Goal: Task Accomplishment & Management: Complete application form

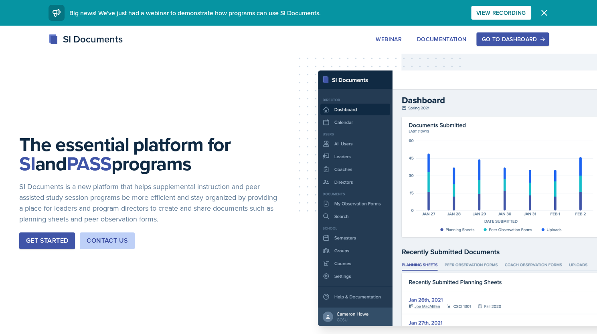
click at [527, 41] on div "Go to Dashboard" at bounding box center [512, 39] width 62 height 6
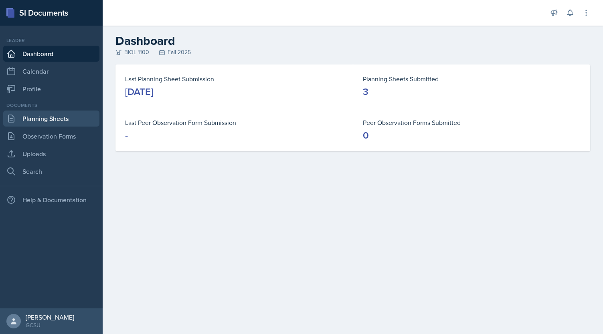
click at [49, 124] on link "Planning Sheets" at bounding box center [51, 119] width 96 height 16
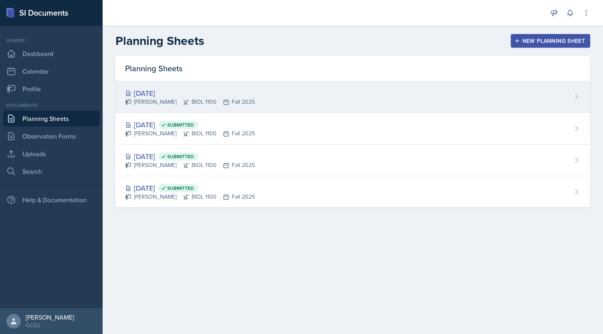
click at [145, 97] on div "[DATE]" at bounding box center [190, 93] width 130 height 11
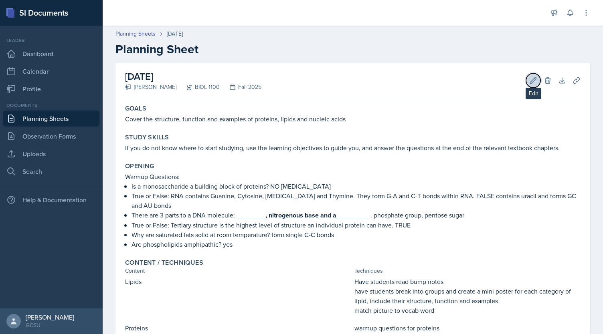
click at [526, 82] on button "Edit" at bounding box center [533, 80] width 14 height 14
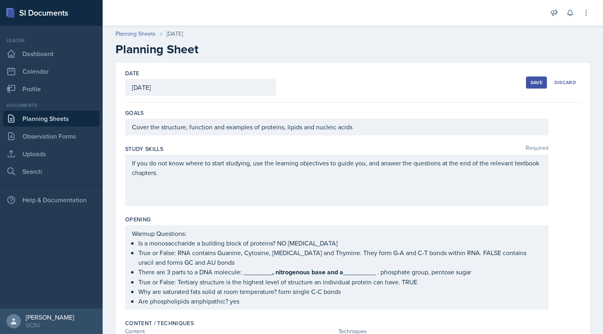
click at [406, 172] on p "If you do not know where to start studying, use the learning objectives to guid…" at bounding box center [337, 167] width 410 height 19
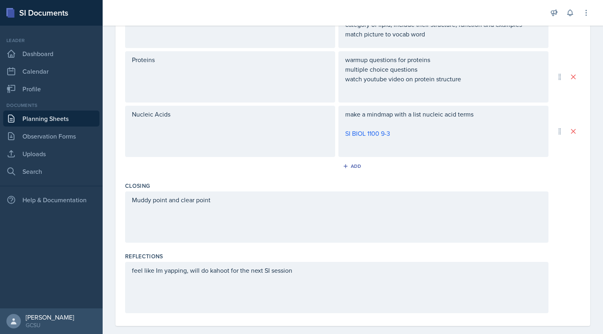
scroll to position [350, 0]
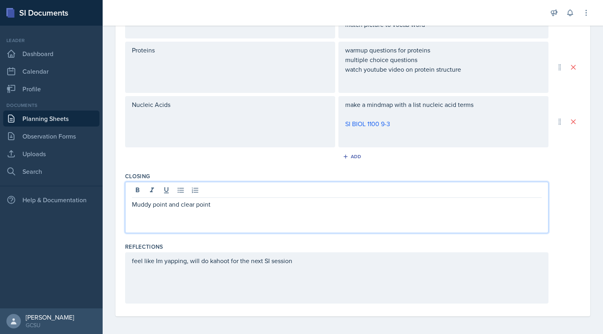
click at [243, 193] on div "Muddy point and clear point" at bounding box center [336, 207] width 423 height 51
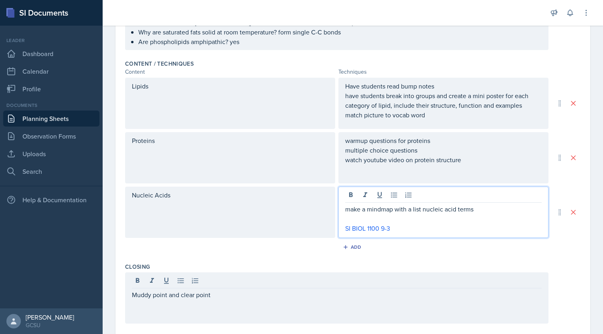
scroll to position [273, 0]
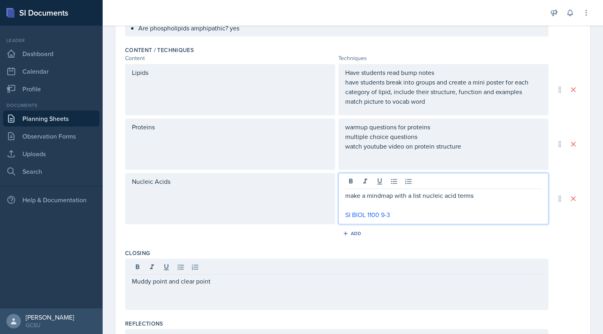
click at [412, 217] on p "SI BIOL 1100 9-3" at bounding box center [443, 215] width 196 height 10
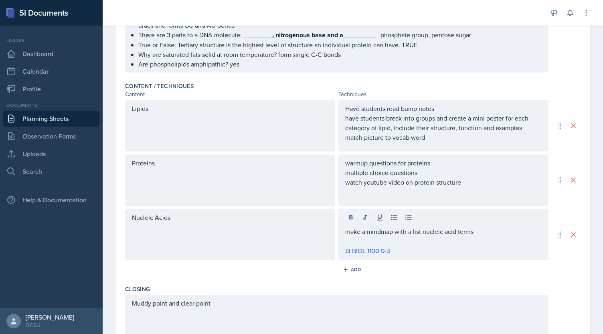
scroll to position [251, 0]
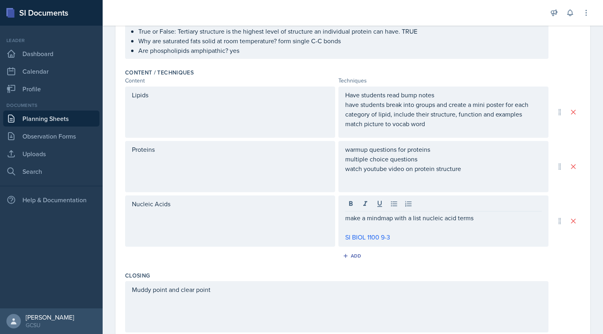
click at [448, 129] on p "match picture to vocab word" at bounding box center [443, 124] width 196 height 10
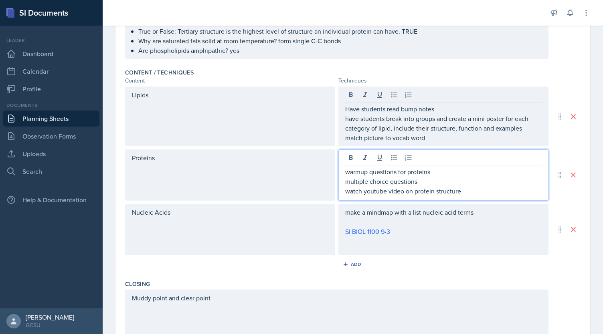
click at [466, 175] on div "warmup questions for proteins multiple choice questions watch youtube video on …" at bounding box center [443, 181] width 196 height 29
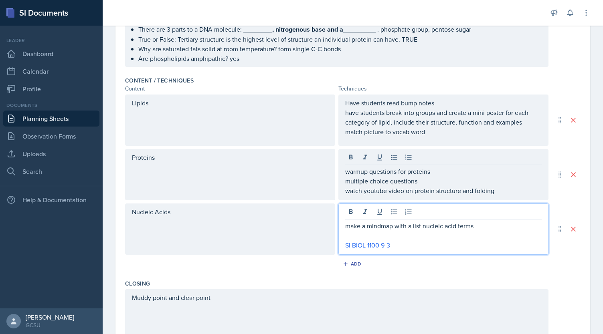
click at [485, 213] on div "make a mindmap with a list nucleic acid terms SI BIOL 1100 9-3" at bounding box center [443, 229] width 210 height 51
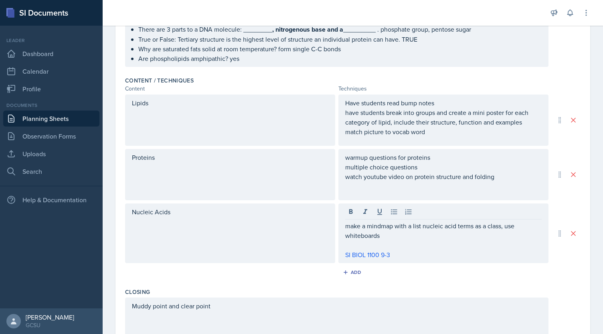
click at [230, 309] on div "Muddy point and clear point" at bounding box center [336, 323] width 423 height 51
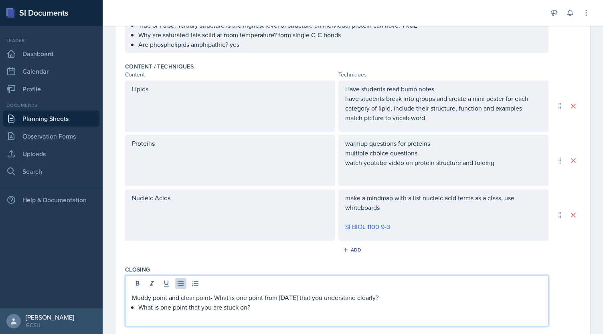
click at [138, 307] on p "What is one point that you are stuck on?" at bounding box center [339, 308] width 403 height 10
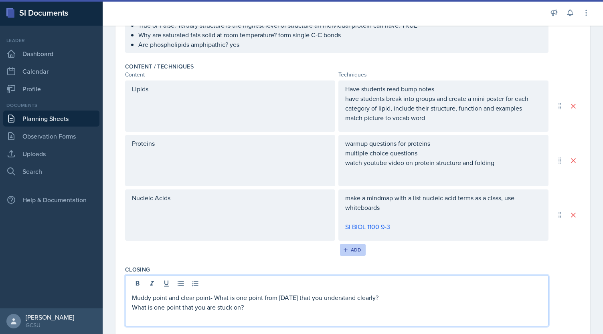
click at [353, 252] on button "Add" at bounding box center [353, 250] width 26 height 12
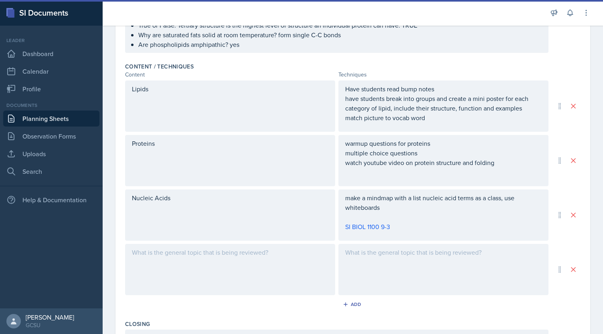
click at [294, 271] on div at bounding box center [230, 269] width 210 height 51
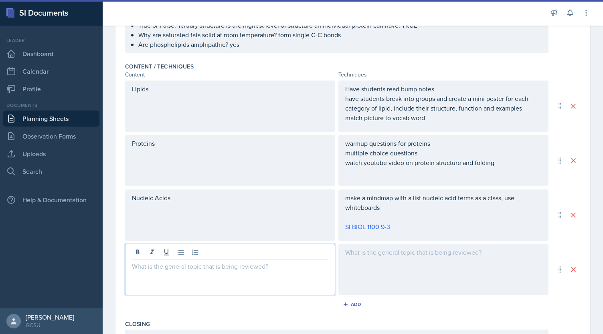
scroll to position [271, 0]
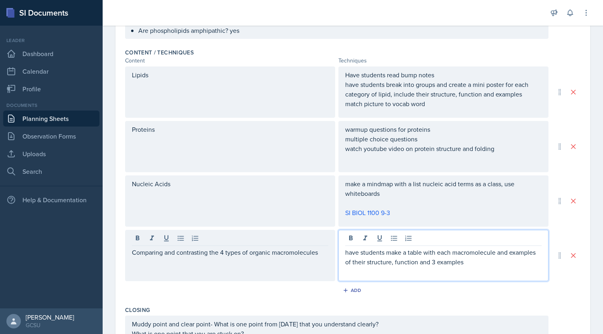
click at [408, 197] on p "make a mindmap with a list nucleic acid terms as a class, use whiteboards" at bounding box center [443, 188] width 196 height 19
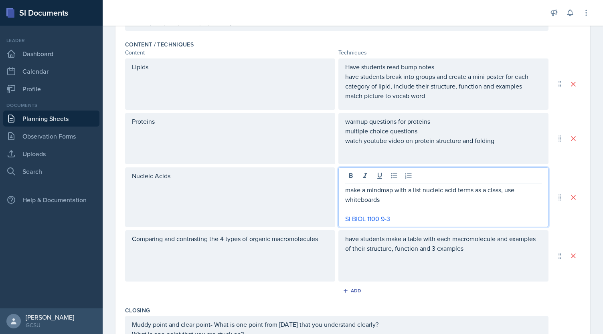
drag, startPoint x: 462, startPoint y: 245, endPoint x: 466, endPoint y: 247, distance: 4.7
click at [462, 245] on div "have students make a table with each macromolecule and examples of their struct…" at bounding box center [443, 255] width 210 height 51
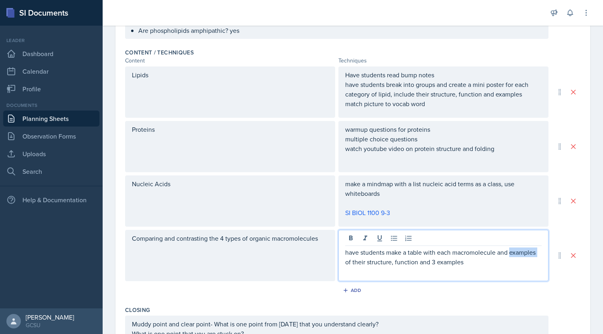
drag, startPoint x: 506, startPoint y: 254, endPoint x: 528, endPoint y: 250, distance: 23.0
click at [535, 250] on p "have students make a table with each macromolecule and examples of their struct…" at bounding box center [443, 257] width 196 height 19
click at [488, 260] on p "have students make a table with each macromolecule and their structure, functio…" at bounding box center [443, 257] width 196 height 19
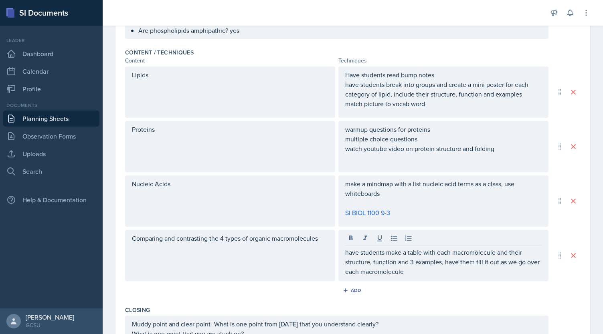
click at [479, 295] on div "Add" at bounding box center [352, 292] width 455 height 15
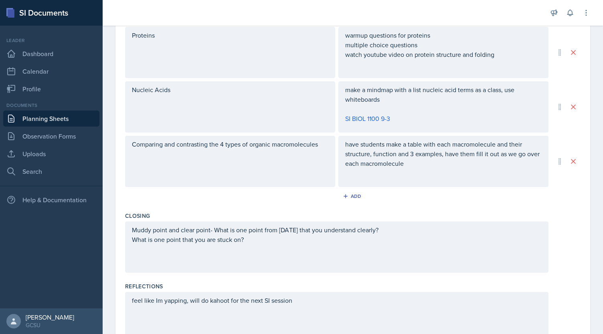
scroll to position [405, 0]
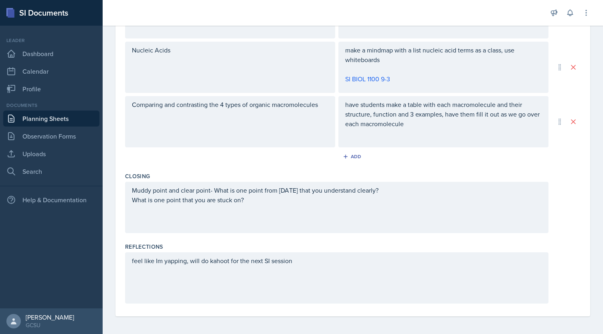
click at [327, 266] on div "feel like Im yapping, will do kahoot for the next SI session" at bounding box center [336, 277] width 423 height 51
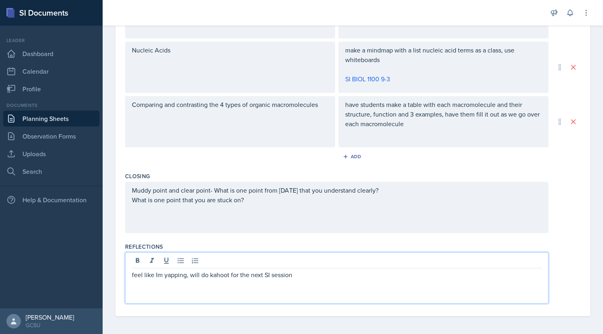
click at [317, 275] on p "feel like Im yapping, will do kahoot for the next SI session" at bounding box center [337, 275] width 410 height 10
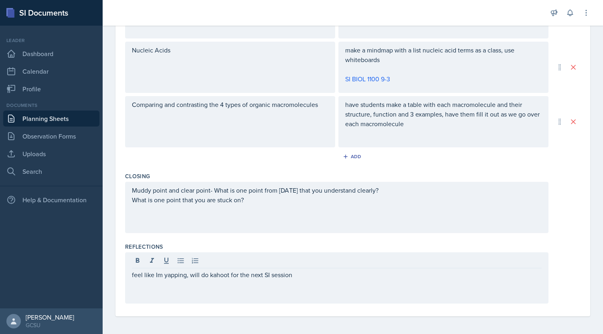
drag, startPoint x: 131, startPoint y: 276, endPoint x: 269, endPoint y: 276, distance: 137.9
click at [269, 276] on div "feel like Im yapping, will do kahoot for the next SI session" at bounding box center [336, 277] width 423 height 51
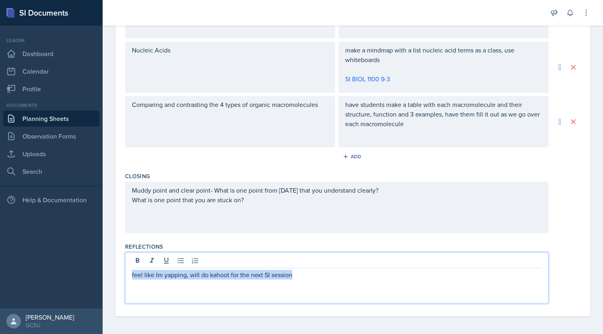
drag, startPoint x: 303, startPoint y: 275, endPoint x: 106, endPoint y: 262, distance: 197.2
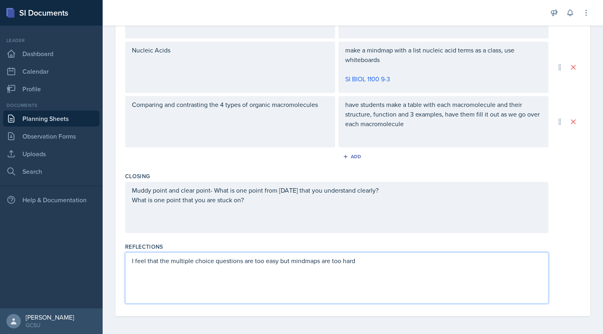
click at [300, 261] on p "I feel that the multiple choice questions are too easy but mindmaps are too hard" at bounding box center [337, 261] width 410 height 10
click at [366, 263] on p "I feel that the multiple choice questions are too easy but mind maps are too ha…" at bounding box center [337, 261] width 410 height 10
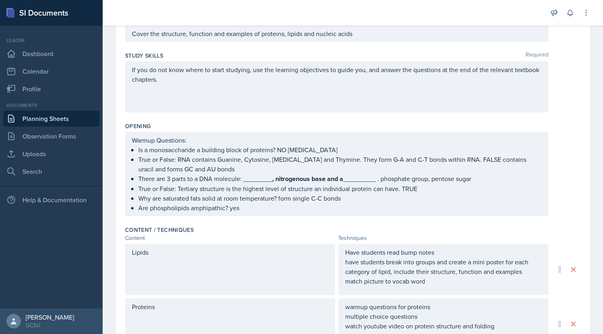
scroll to position [0, 0]
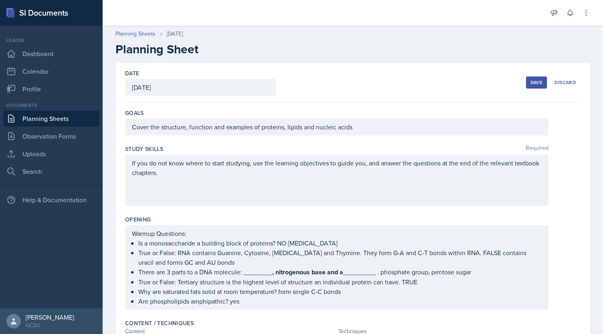
click at [531, 80] on div "Save" at bounding box center [536, 82] width 12 height 6
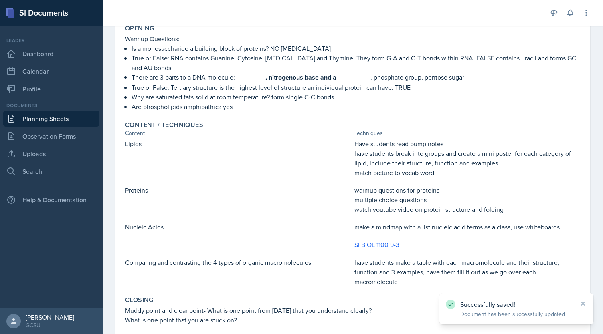
scroll to position [222, 0]
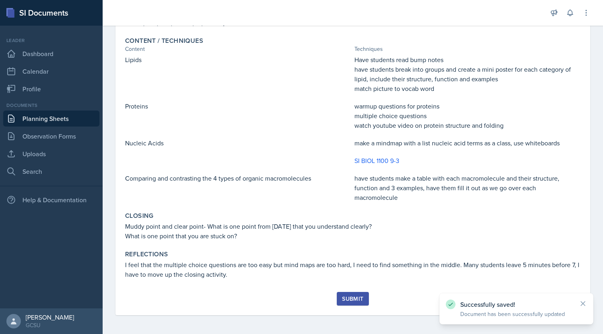
click at [582, 304] on icon at bounding box center [583, 304] width 4 height 4
click at [347, 304] on button "Submit" at bounding box center [353, 299] width 32 height 14
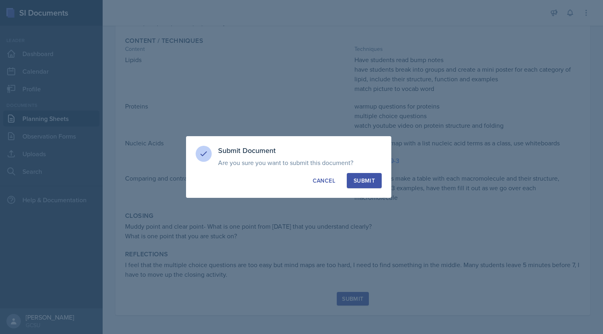
click at [363, 184] on div "Submit" at bounding box center [363, 181] width 21 height 8
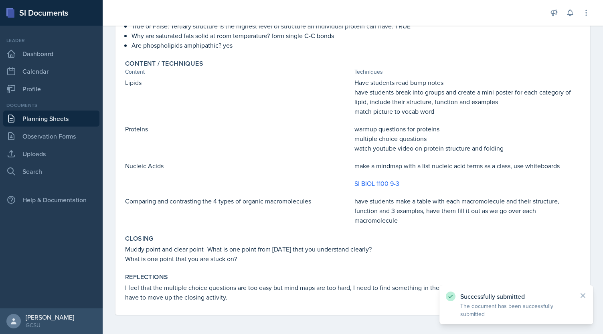
scroll to position [199, 0]
click at [583, 297] on icon at bounding box center [583, 296] width 8 height 8
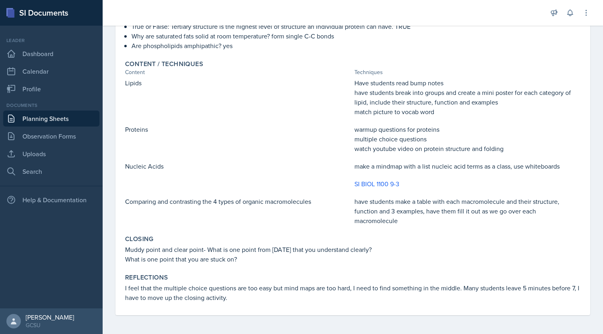
click at [52, 118] on link "Planning Sheets" at bounding box center [51, 119] width 96 height 16
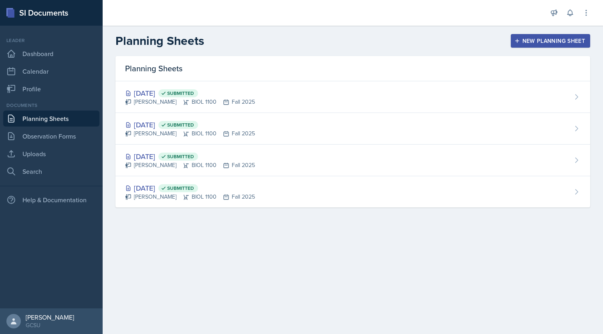
click at [555, 39] on div "New Planning Sheet" at bounding box center [550, 41] width 69 height 6
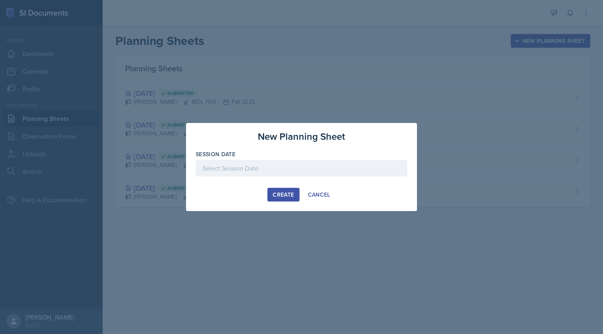
click at [283, 170] on div at bounding box center [302, 168] width 212 height 17
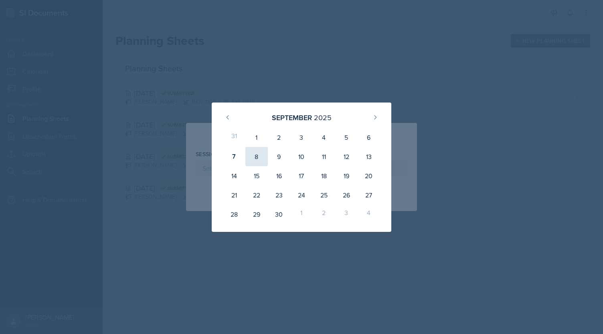
click at [254, 156] on div "8" at bounding box center [256, 156] width 22 height 19
type input "[DATE]"
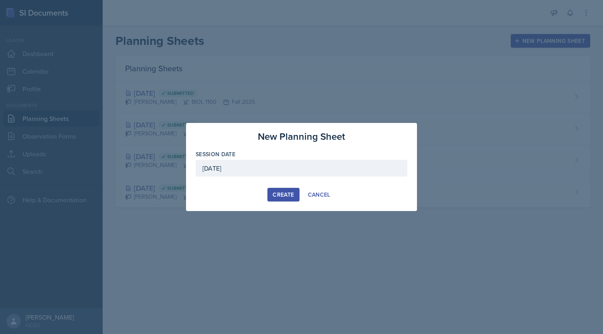
click at [290, 197] on div "Create" at bounding box center [283, 195] width 21 height 6
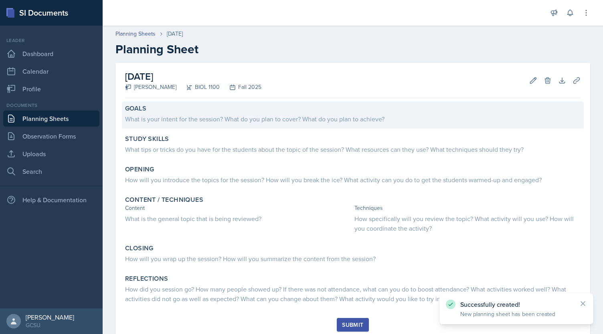
click at [256, 121] on div "What is your intent for the session? What do you plan to cover? What do you pla…" at bounding box center [352, 119] width 455 height 10
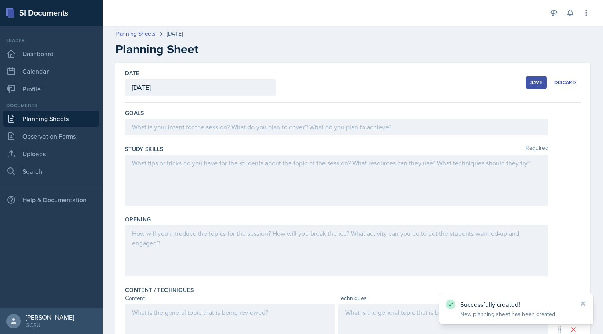
click at [287, 123] on div at bounding box center [336, 127] width 423 height 17
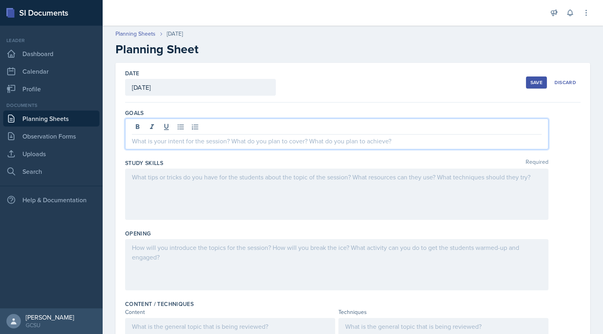
click at [166, 183] on div at bounding box center [336, 194] width 423 height 51
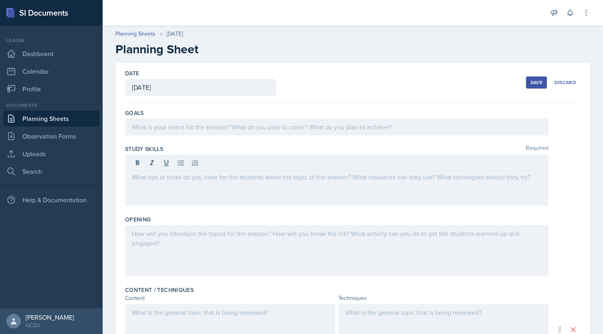
click at [157, 238] on div at bounding box center [336, 250] width 423 height 51
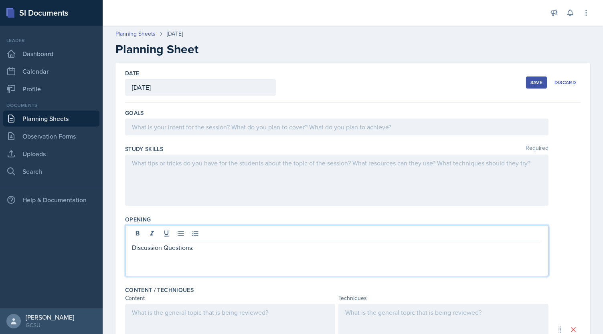
click at [173, 182] on div at bounding box center [336, 180] width 423 height 51
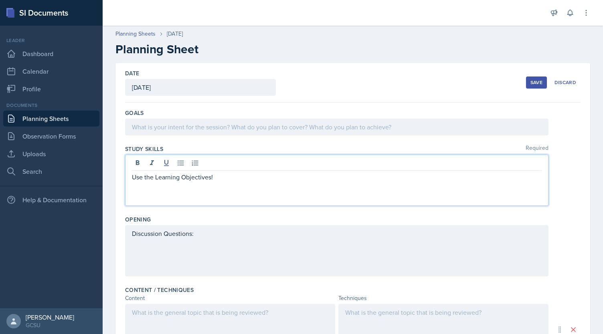
click at [208, 126] on div at bounding box center [336, 127] width 423 height 17
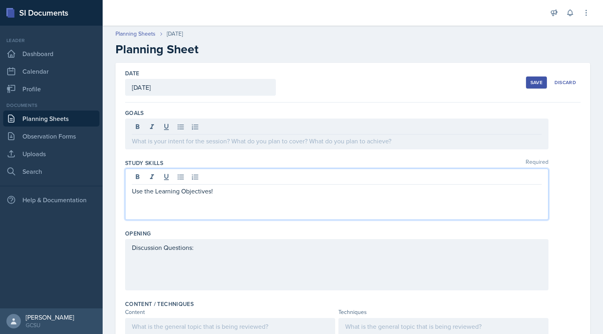
click at [240, 178] on div "Use the Learning Objectives!" at bounding box center [336, 194] width 423 height 51
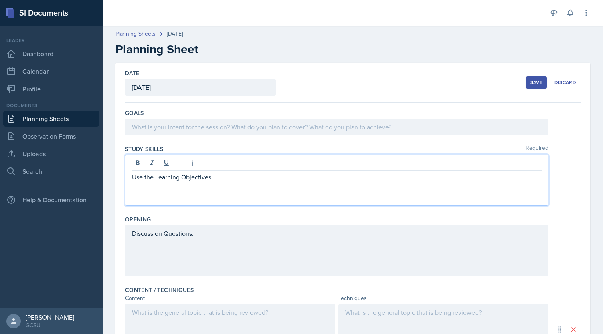
click at [209, 232] on div "Discussion Questions:" at bounding box center [336, 250] width 423 height 51
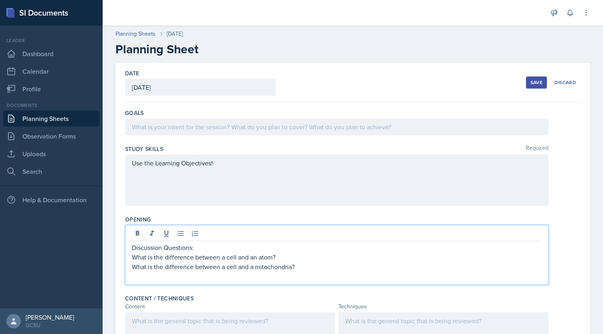
click at [228, 267] on p "What is the difference between a cell and a mitochondria?" at bounding box center [337, 267] width 410 height 10
click at [323, 264] on p "What is the difference between a nucleus and a mitochondria?" at bounding box center [337, 267] width 410 height 10
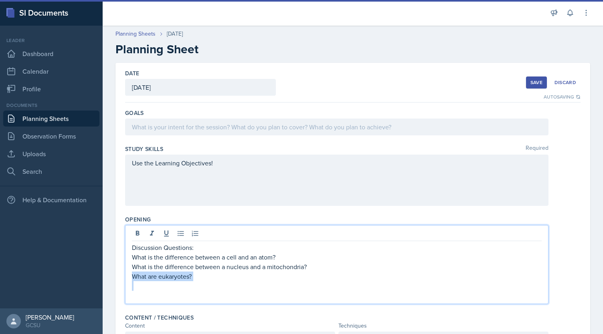
drag, startPoint x: 202, startPoint y: 282, endPoint x: 127, endPoint y: 280, distance: 75.4
click at [127, 280] on div "Discussion Questions: What is the difference between a cell and an atom? What i…" at bounding box center [336, 264] width 423 height 79
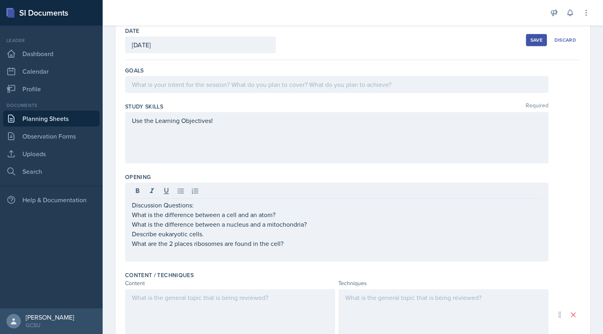
scroll to position [43, 0]
drag, startPoint x: 299, startPoint y: 244, endPoint x: 307, endPoint y: 248, distance: 9.5
click at [299, 245] on p "What are the 2 places ribosomes are found in the cell?" at bounding box center [337, 243] width 410 height 10
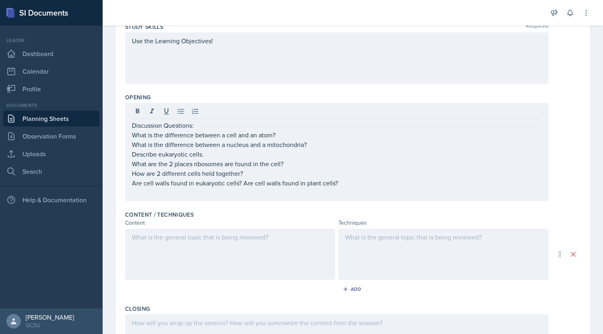
scroll to position [122, 0]
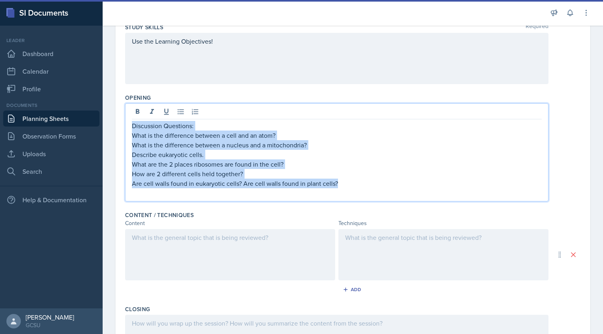
drag, startPoint x: 347, startPoint y: 185, endPoint x: 121, endPoint y: 115, distance: 236.4
click at [121, 115] on div "Date [DATE] [DATE] 31 1 2 3 4 5 6 7 8 9 10 11 12 13 14 15 16 17 18 19 20 21 22 …" at bounding box center [352, 195] width 474 height 509
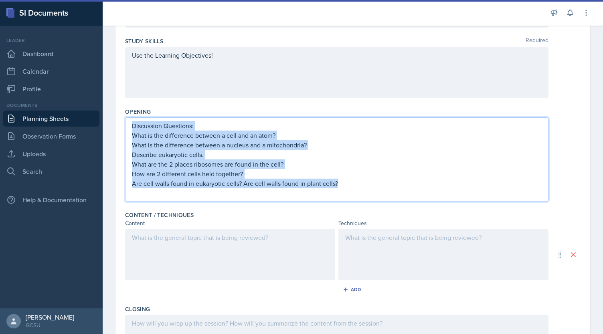
copy div "Discussion Questions: What is the difference between a cell and an atom? What i…"
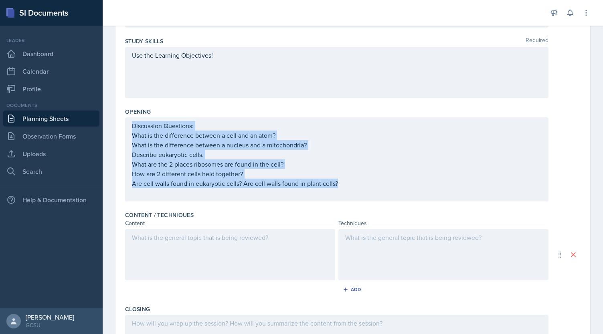
scroll to position [122, 0]
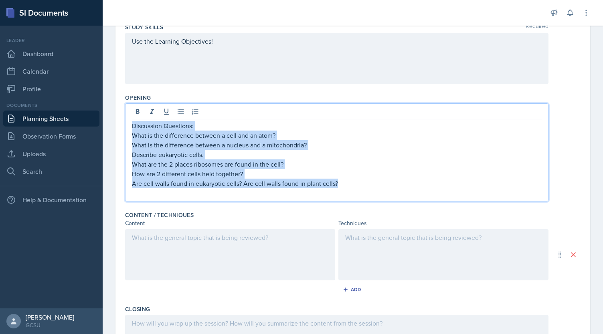
click at [346, 161] on p "What are the 2 places ribosomes are found in the cell?" at bounding box center [337, 164] width 410 height 10
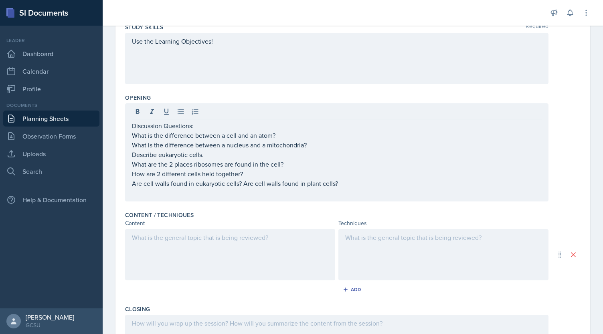
click at [271, 243] on div at bounding box center [230, 254] width 210 height 51
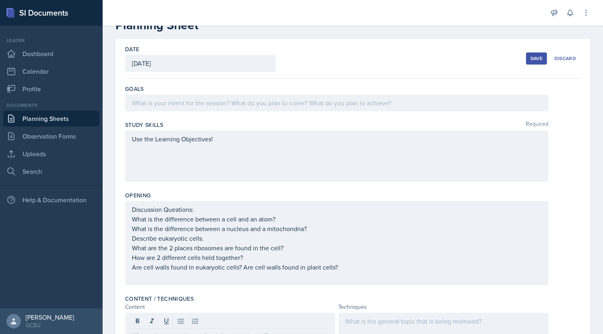
scroll to position [0, 0]
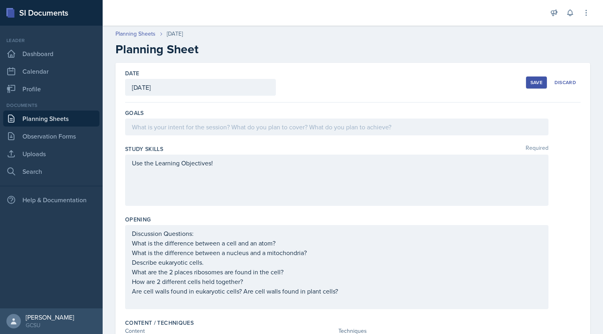
click at [234, 171] on div "Use the Learning Objectives!" at bounding box center [336, 180] width 423 height 51
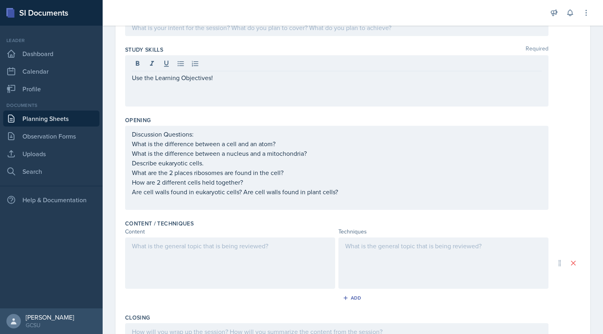
click at [233, 255] on div at bounding box center [230, 263] width 210 height 51
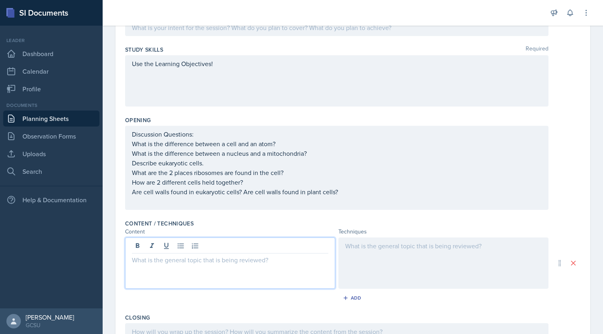
scroll to position [113, 0]
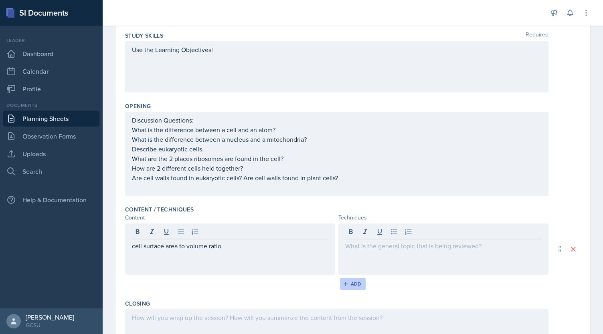
click at [350, 281] on div "Add" at bounding box center [352, 284] width 17 height 6
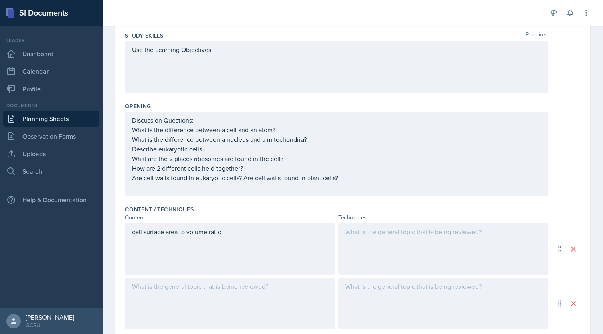
click at [247, 287] on div at bounding box center [230, 303] width 210 height 51
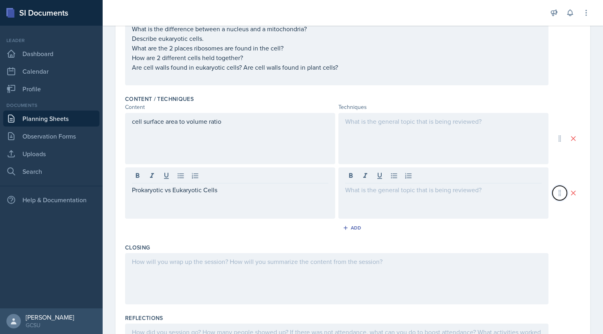
scroll to position [224, 0]
click at [350, 226] on div "Add" at bounding box center [352, 227] width 17 height 6
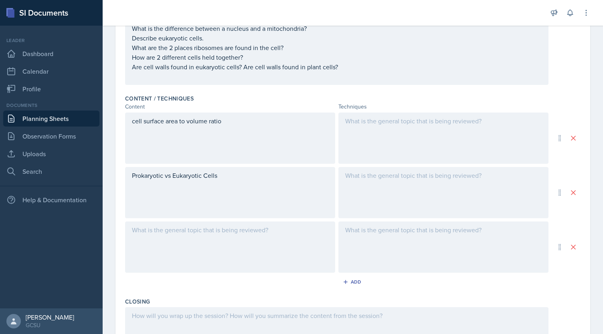
click at [296, 251] on div at bounding box center [230, 247] width 210 height 51
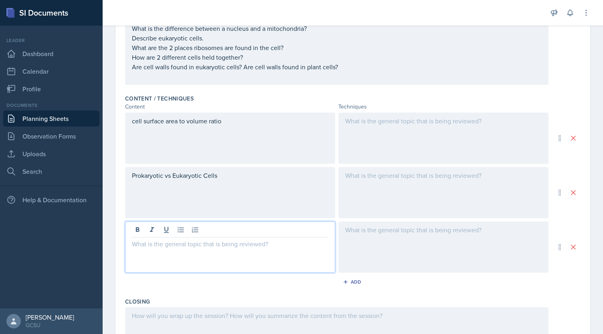
scroll to position [238, 0]
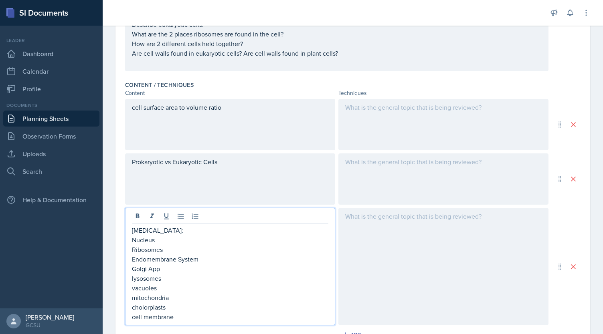
click at [149, 310] on p "cholorplasts" at bounding box center [230, 308] width 196 height 10
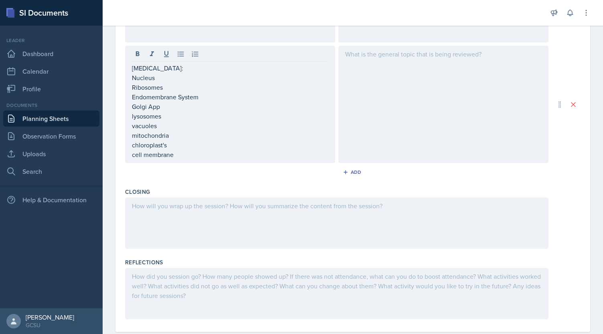
scroll to position [416, 0]
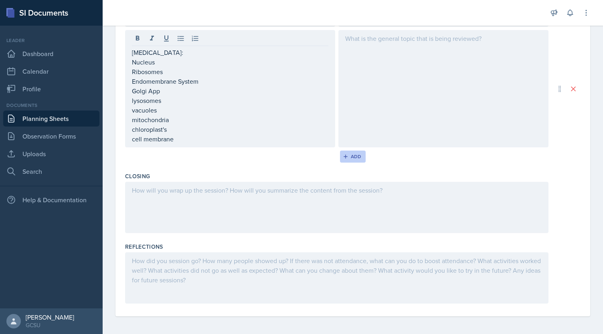
click at [345, 154] on icon "button" at bounding box center [346, 157] width 6 height 6
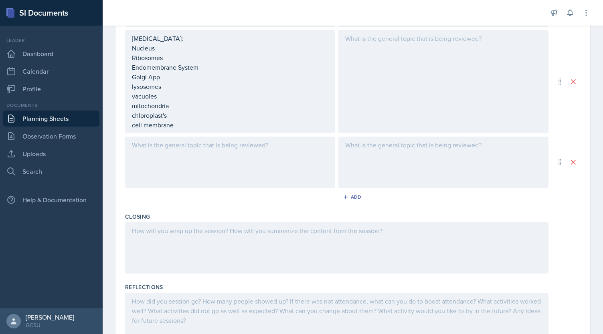
click at [222, 166] on div at bounding box center [230, 162] width 210 height 51
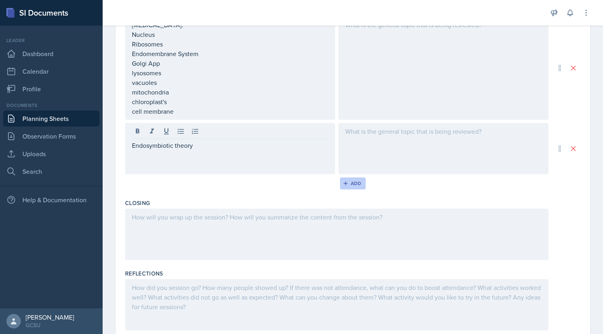
click at [349, 185] on div "Add" at bounding box center [352, 183] width 17 height 6
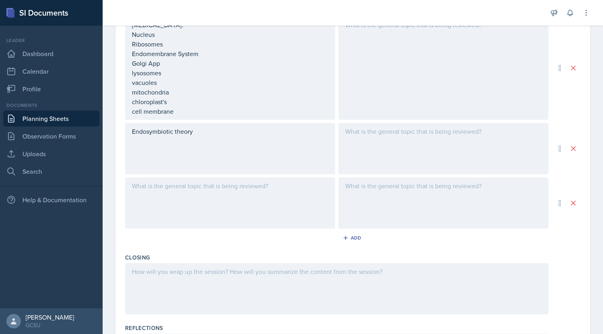
click at [249, 201] on div at bounding box center [230, 203] width 210 height 51
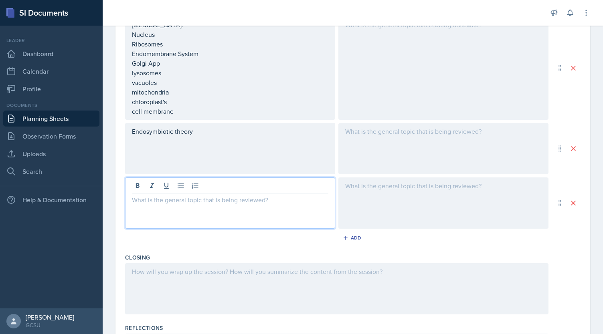
scroll to position [444, 0]
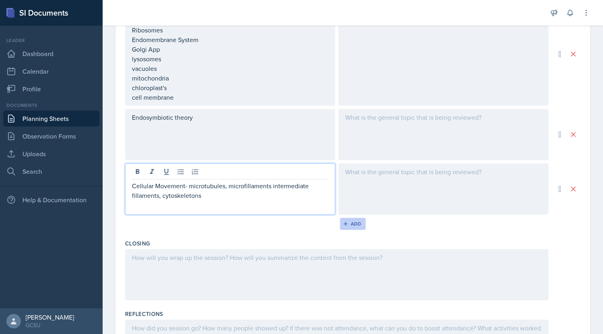
click at [355, 222] on div "Add" at bounding box center [352, 224] width 17 height 6
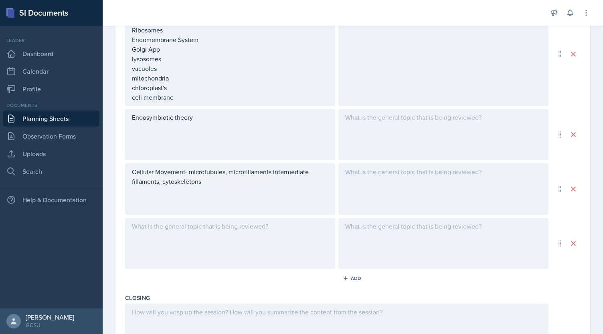
click at [242, 237] on div at bounding box center [230, 243] width 210 height 51
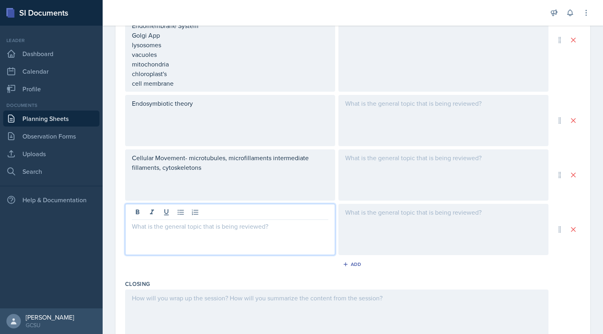
click at [228, 169] on p "Cellular Movement- microtubules, microfillaments intermediate fillaments, cytos…" at bounding box center [230, 162] width 196 height 19
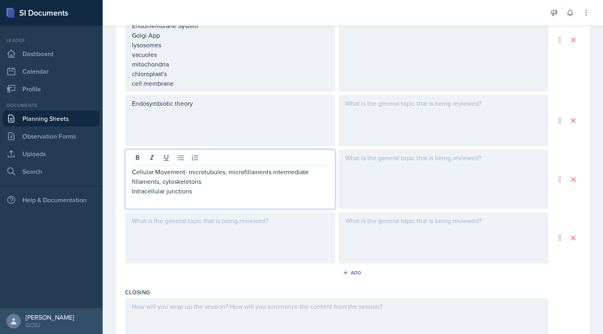
click at [150, 184] on p "Cellular Movement- microtubules, microfillaments intermediate fillaments, cytos…" at bounding box center [230, 176] width 196 height 19
click at [246, 174] on p "Cellular Movement- microtubules, microfillaments intermediate filaments, cytosk…" at bounding box center [230, 176] width 196 height 19
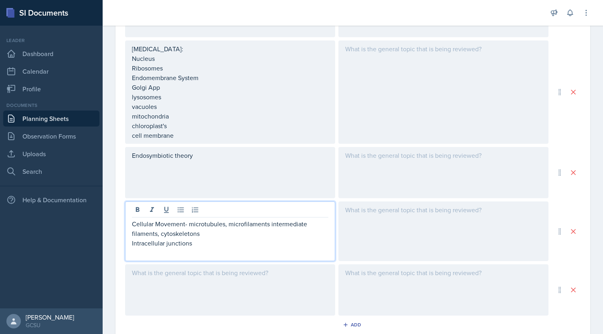
scroll to position [409, 0]
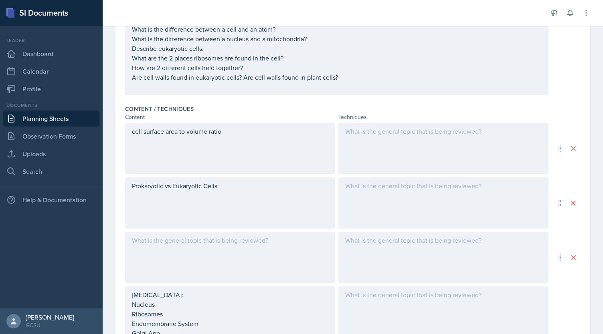
scroll to position [213, 0]
click at [185, 253] on div at bounding box center [230, 258] width 210 height 51
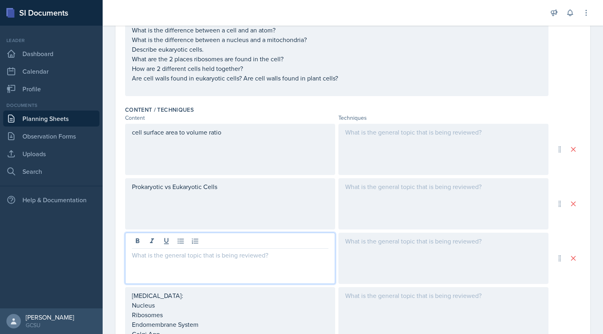
scroll to position [227, 0]
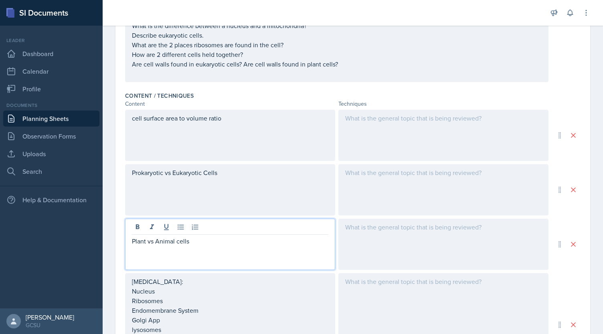
click at [252, 118] on div "cell surface area to volume ratio" at bounding box center [230, 135] width 210 height 51
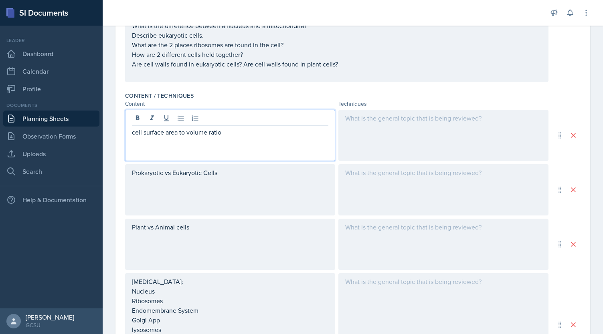
drag, startPoint x: 407, startPoint y: 140, endPoint x: 413, endPoint y: 136, distance: 7.2
click at [407, 139] on div at bounding box center [443, 135] width 210 height 51
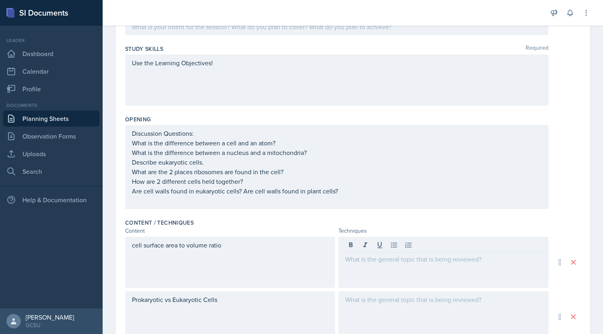
scroll to position [114, 0]
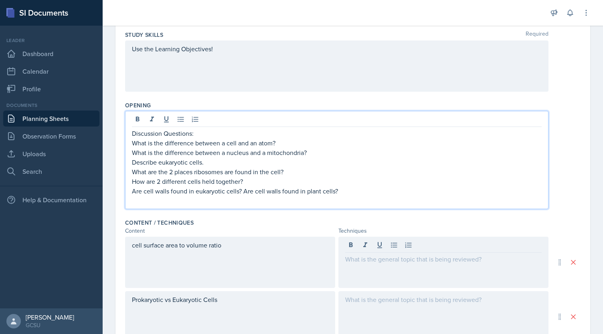
click at [347, 189] on p "Are cell walls found in eukaryotic cells? Are cell walls found in plant cells?" at bounding box center [337, 191] width 410 height 10
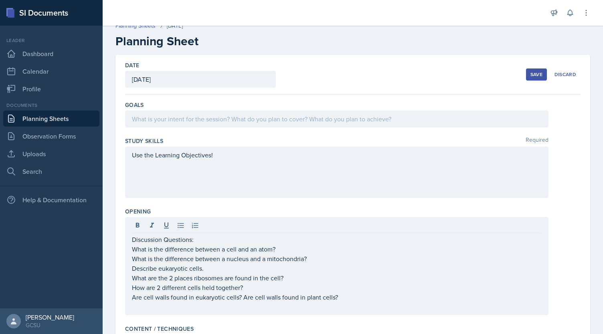
scroll to position [0, 0]
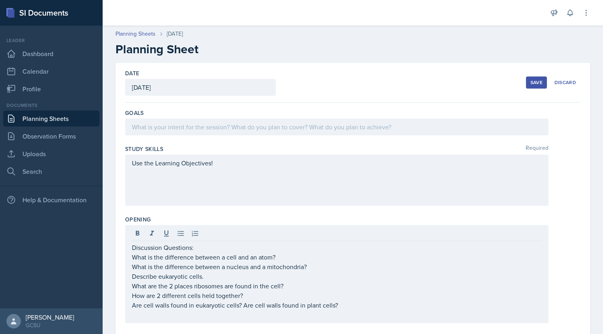
click at [530, 82] on div "Save" at bounding box center [536, 82] width 12 height 6
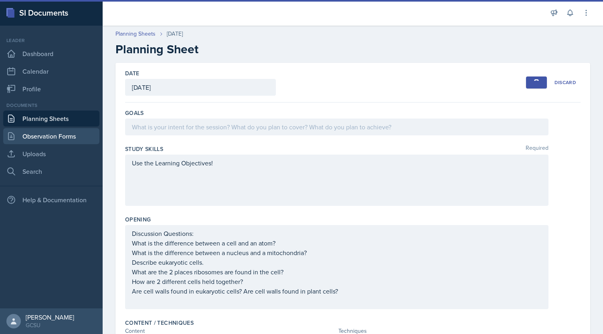
click at [34, 140] on link "Observation Forms" at bounding box center [51, 136] width 96 height 16
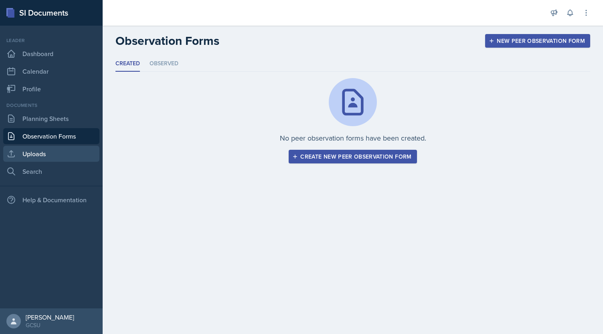
click at [41, 156] on link "Uploads" at bounding box center [51, 154] width 96 height 16
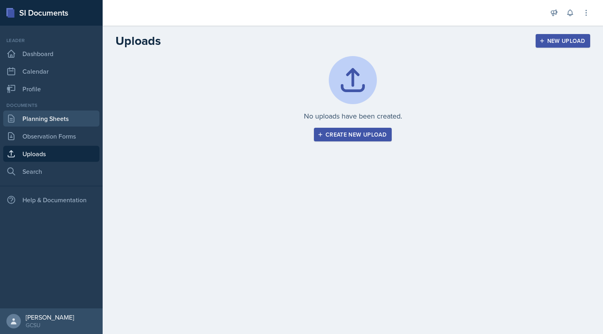
click at [48, 119] on link "Planning Sheets" at bounding box center [51, 119] width 96 height 16
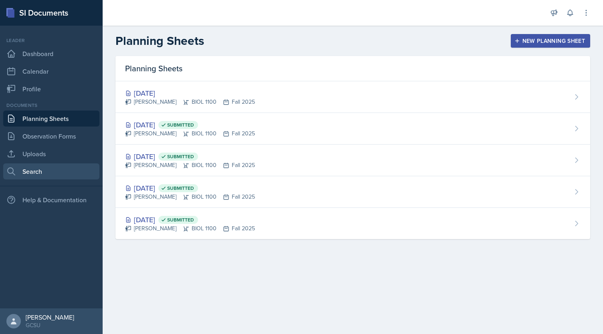
drag, startPoint x: 41, startPoint y: 174, endPoint x: 42, endPoint y: 170, distance: 4.0
click at [40, 173] on link "Search" at bounding box center [51, 172] width 96 height 16
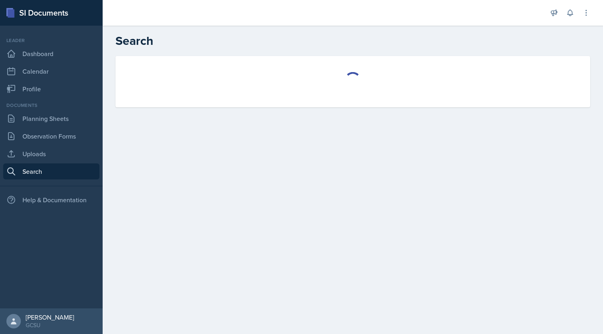
select select "all"
select select "1"
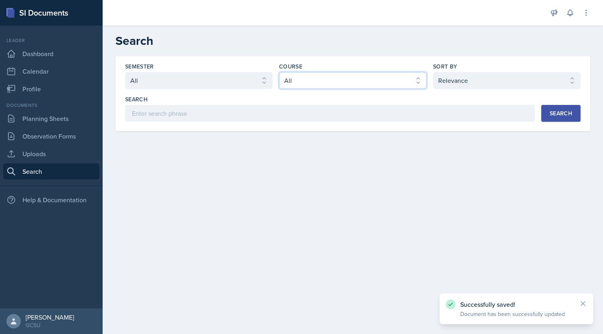
click at [325, 85] on select "Select course All ACCT 3101 ACCT 3102 ASTR 1000 BIOL 1100 BIOL 1107 BIOL 1108 B…" at bounding box center [352, 80] width 147 height 17
select select "36541d13-729a-45ef-a9cb-922687840166"
click at [279, 72] on select "Select course All ACCT 3101 ACCT 3102 ASTR 1000 BIOL 1100 BIOL 1107 BIOL 1108 B…" at bounding box center [352, 80] width 147 height 17
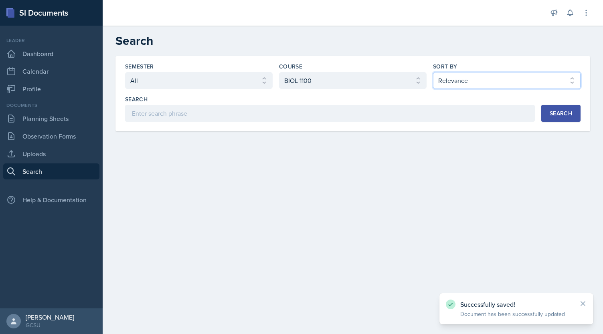
click at [456, 79] on select "Select sort by Relevance Document Date (Asc) Document Date (Desc)" at bounding box center [506, 80] width 147 height 17
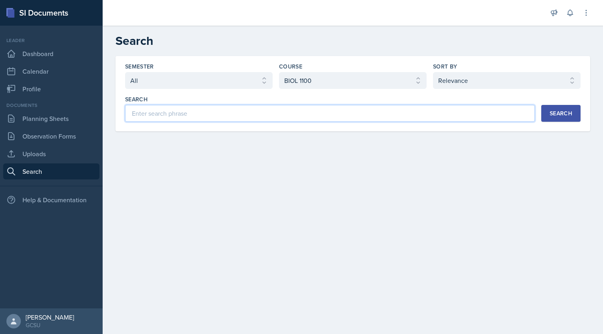
click at [388, 115] on input at bounding box center [330, 113] width 410 height 17
type input "kahoot"
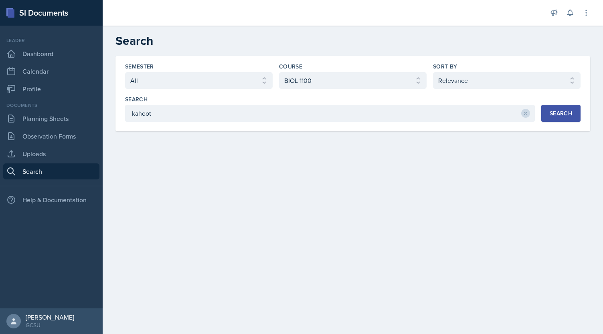
click at [575, 111] on button "Search" at bounding box center [560, 113] width 39 height 17
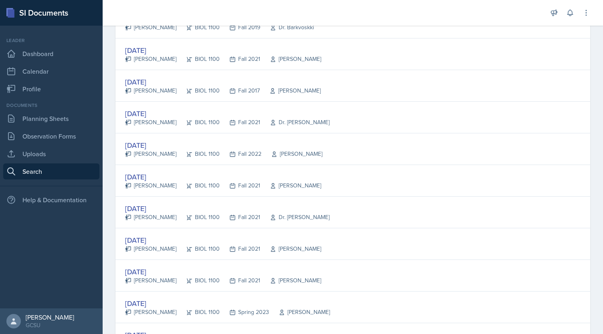
scroll to position [1452, 0]
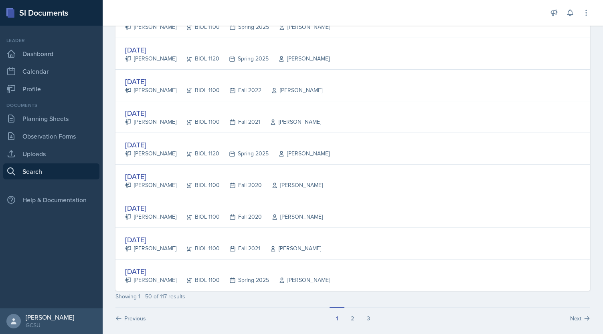
drag, startPoint x: 318, startPoint y: 136, endPoint x: 320, endPoint y: 306, distance: 169.9
click at [163, 266] on div "[DATE]" at bounding box center [227, 271] width 205 height 11
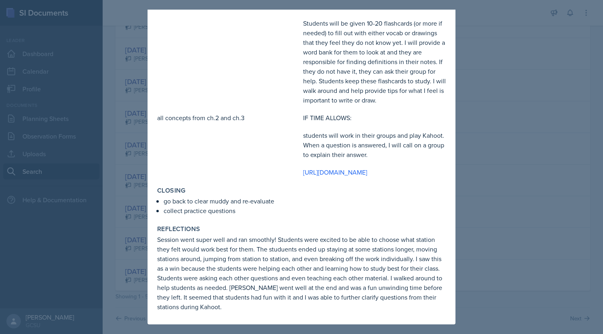
scroll to position [642, 0]
click at [480, 178] on div at bounding box center [301, 167] width 603 height 334
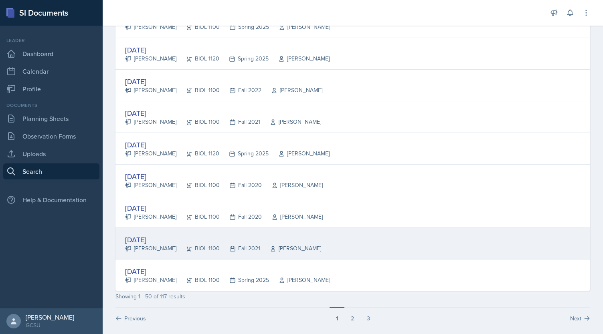
click at [155, 234] on div "[DATE]" at bounding box center [223, 239] width 196 height 11
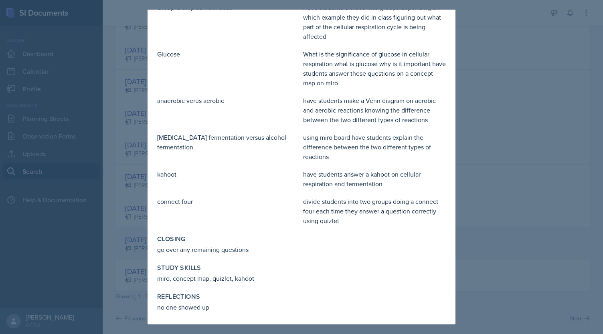
scroll to position [0, 0]
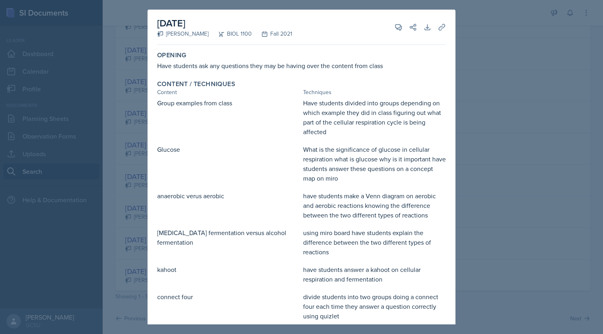
click at [489, 100] on div at bounding box center [301, 167] width 603 height 334
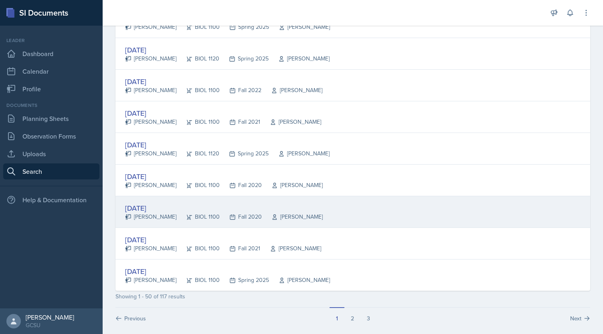
click at [158, 203] on div "[DATE]" at bounding box center [224, 208] width 198 height 11
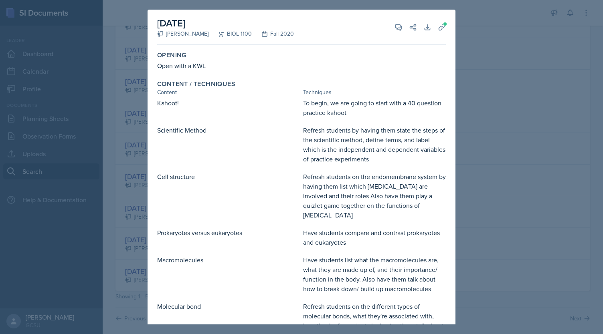
click at [481, 36] on div at bounding box center [301, 167] width 603 height 334
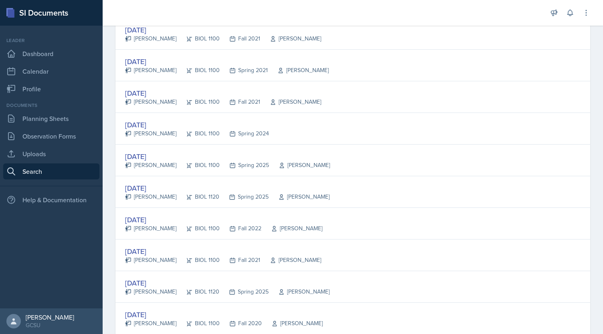
scroll to position [1452, 0]
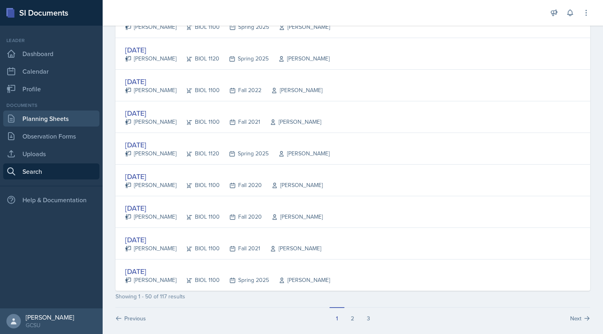
click at [73, 119] on link "Planning Sheets" at bounding box center [51, 119] width 96 height 16
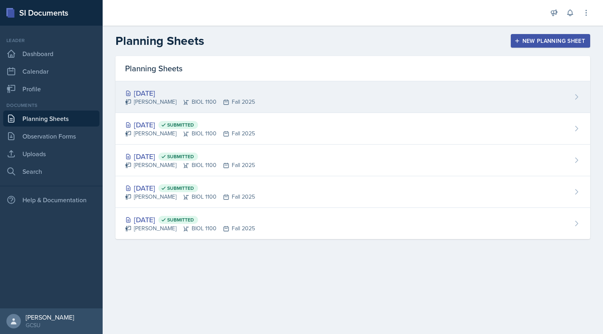
click at [155, 92] on div "[DATE]" at bounding box center [190, 93] width 130 height 11
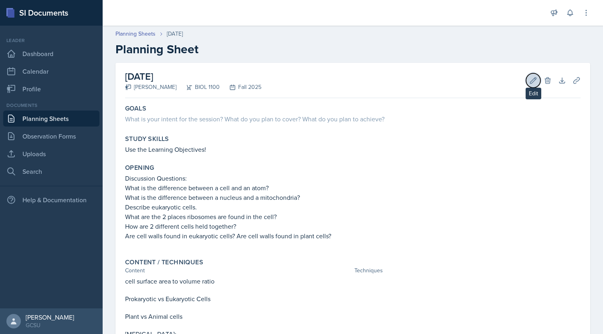
click at [526, 85] on button "Edit" at bounding box center [533, 80] width 14 height 14
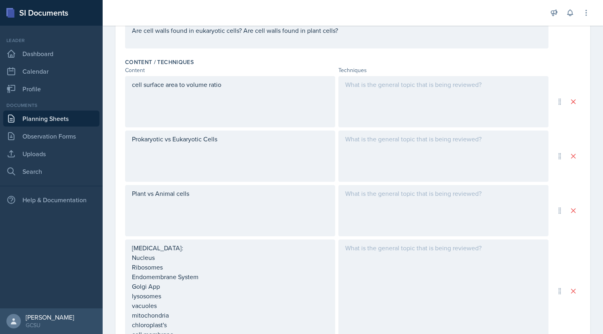
scroll to position [262, 0]
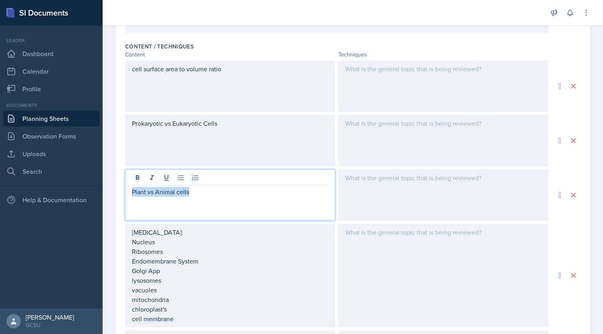
drag, startPoint x: 200, startPoint y: 193, endPoint x: 99, endPoint y: 192, distance: 101.4
click at [99, 194] on div "SI Documents Leader Dashboard Calendar Profile Documents Planning Sheets Observ…" at bounding box center [301, 167] width 603 height 334
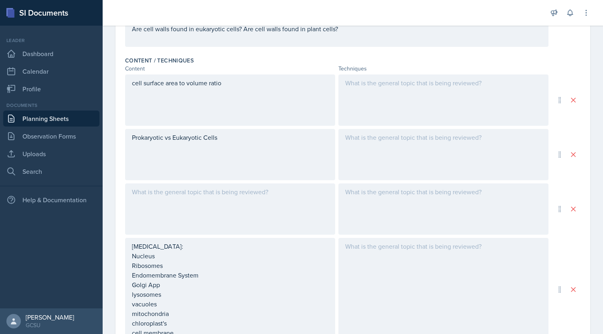
click at [187, 151] on div "Prokaryotic vs Eukaryotic Cells" at bounding box center [230, 154] width 210 height 51
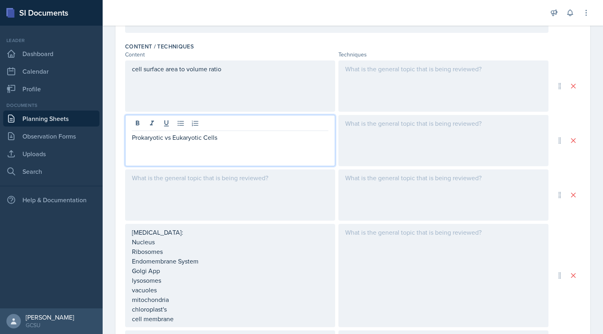
click at [224, 137] on p "Prokaryotic vs Eukaryotic Cells" at bounding box center [230, 138] width 196 height 10
click at [404, 135] on div at bounding box center [443, 140] width 210 height 51
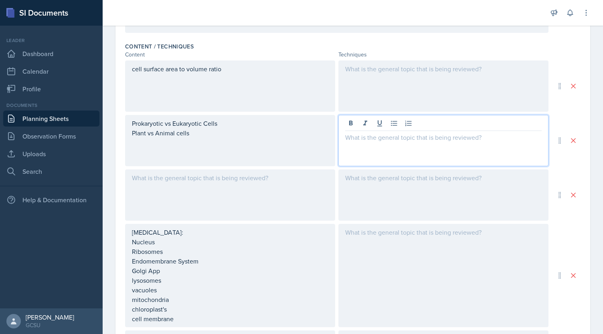
scroll to position [290, 0]
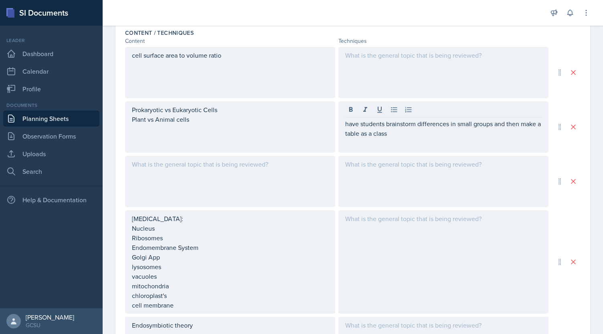
click at [281, 176] on div at bounding box center [230, 181] width 210 height 51
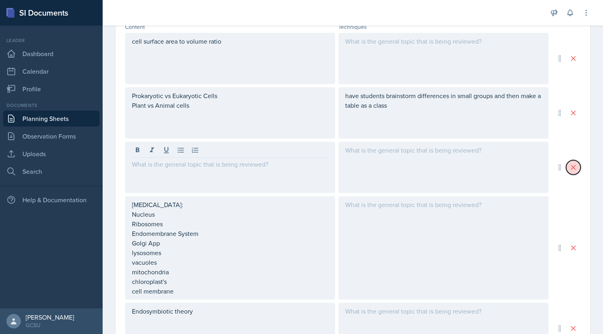
click at [571, 167] on icon at bounding box center [573, 168] width 4 height 4
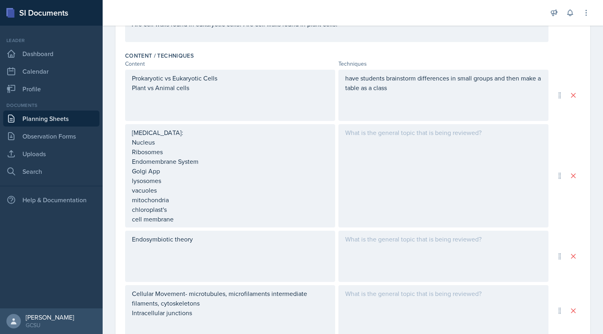
scroll to position [275, 0]
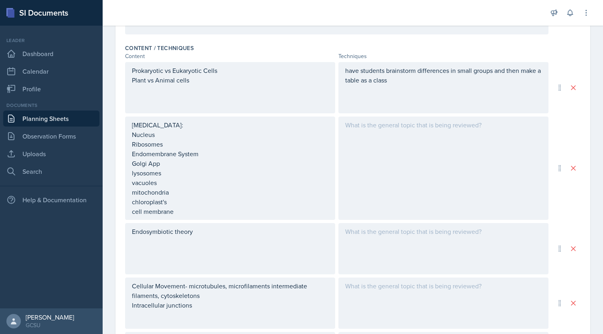
click at [437, 143] on div at bounding box center [443, 168] width 210 height 103
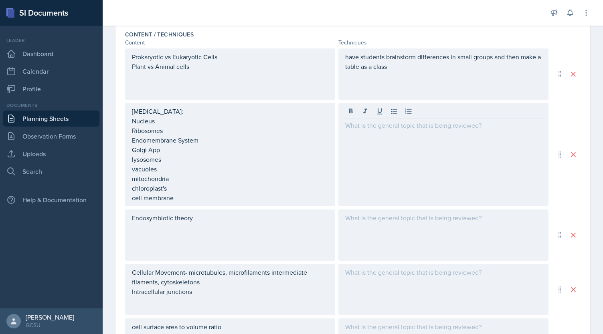
drag, startPoint x: 131, startPoint y: 122, endPoint x: 157, endPoint y: 157, distance: 43.5
click at [157, 157] on div "[MEDICAL_DATA]: Nucleus Ribosomes Endomembrane System Golgi App lysosomes vacuo…" at bounding box center [230, 154] width 210 height 103
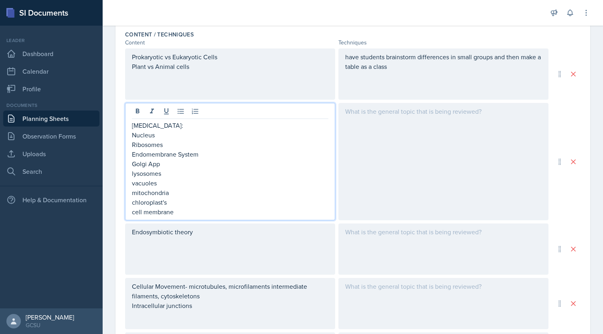
scroll to position [303, 0]
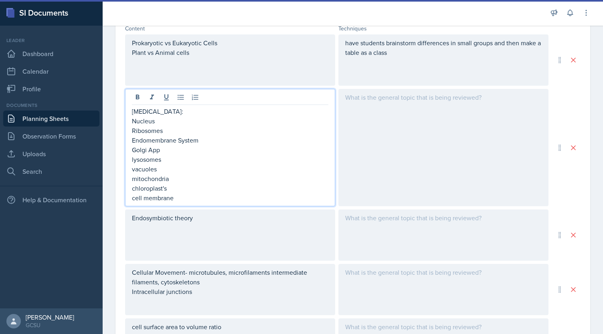
click at [174, 167] on p "vacuoles" at bounding box center [230, 169] width 196 height 10
click at [179, 192] on div "[MEDICAL_DATA]: Nucleus Ribosomes Endomembrane System Golgi App lysosomes vacuo…" at bounding box center [230, 155] width 196 height 96
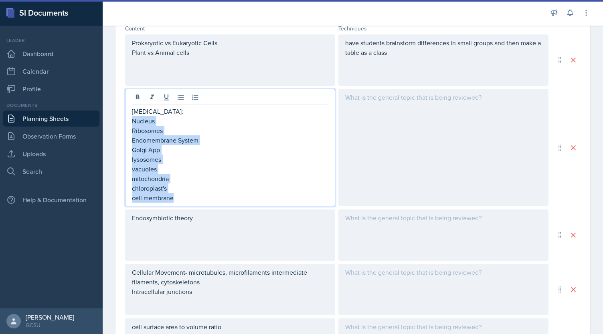
drag, startPoint x: 176, startPoint y: 199, endPoint x: 128, endPoint y: 118, distance: 94.5
click at [128, 118] on div "[MEDICAL_DATA]: Nucleus Ribosomes Endomembrane System Golgi App lysosomes vacuo…" at bounding box center [230, 147] width 210 height 117
click at [169, 149] on p "Golgi App" at bounding box center [230, 150] width 196 height 10
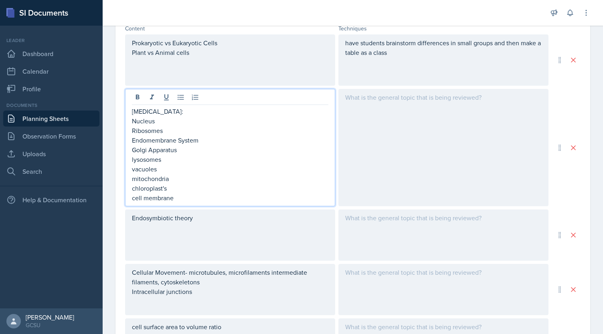
click at [171, 167] on p "vacuoles" at bounding box center [230, 169] width 196 height 10
click at [188, 194] on p "cell membrane" at bounding box center [230, 198] width 196 height 10
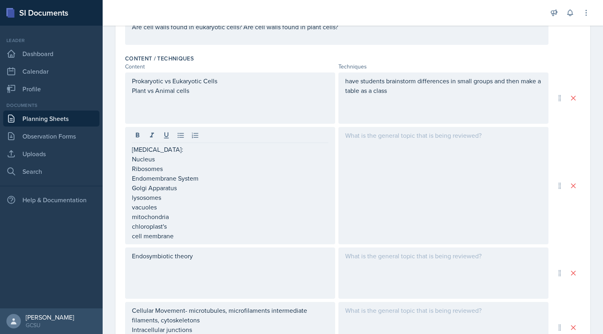
click at [369, 141] on div at bounding box center [443, 185] width 210 height 117
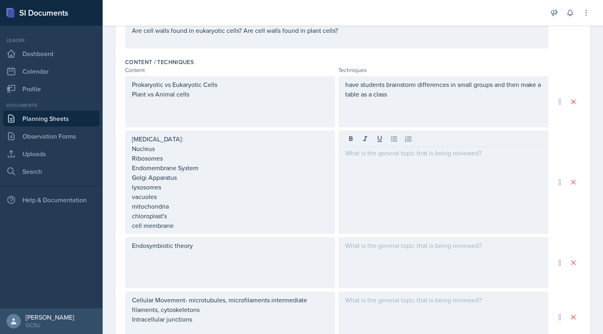
scroll to position [275, 0]
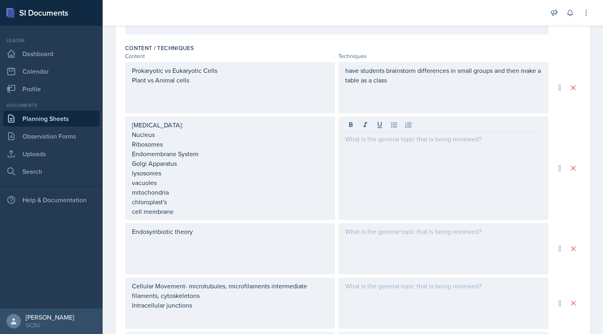
click at [181, 216] on p "cell membrane" at bounding box center [230, 212] width 196 height 10
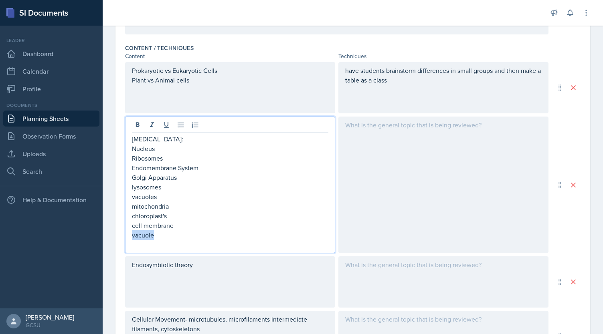
drag, startPoint x: 159, startPoint y: 236, endPoint x: 111, endPoint y: 235, distance: 48.1
click at [111, 235] on div "Date [DATE] [DATE] 31 1 2 3 4 5 6 7 8 9 10 11 12 13 14 15 16 17 18 19 20 21 22 …" at bounding box center [353, 196] width 500 height 817
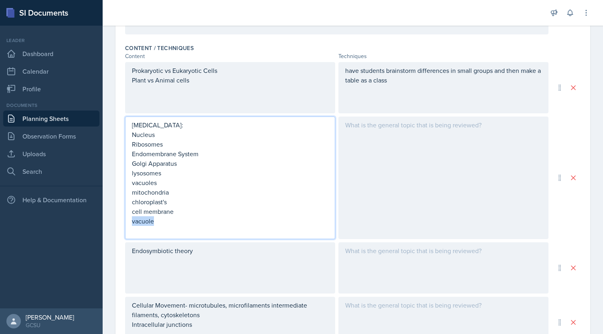
scroll to position [261, 0]
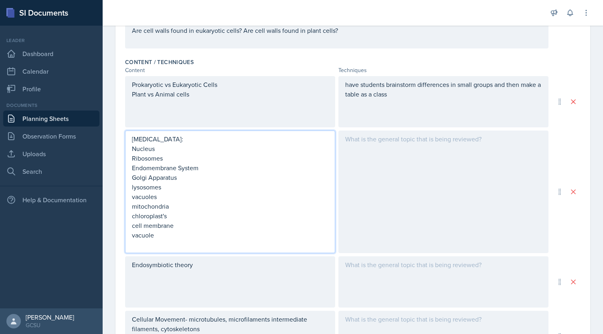
click at [130, 236] on div "[MEDICAL_DATA]: Nucleus Ribosomes Endomembrane System Golgi Apparatus lysosomes…" at bounding box center [230, 192] width 210 height 123
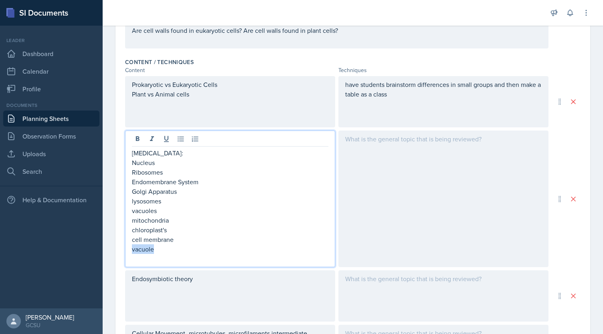
scroll to position [275, 0]
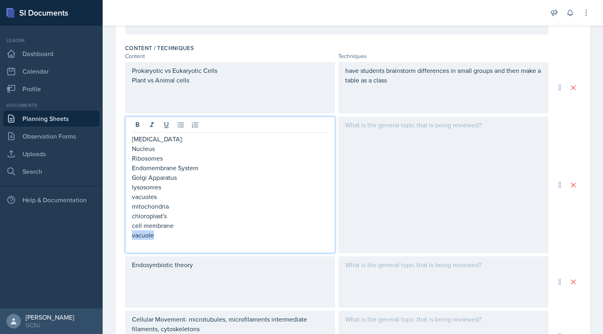
click at [132, 235] on p "vacuole" at bounding box center [230, 235] width 196 height 10
click at [140, 240] on p at bounding box center [230, 245] width 196 height 10
click at [160, 242] on p at bounding box center [230, 245] width 196 height 10
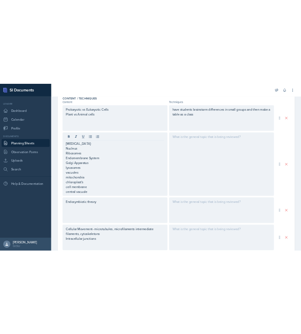
scroll to position [295, 0]
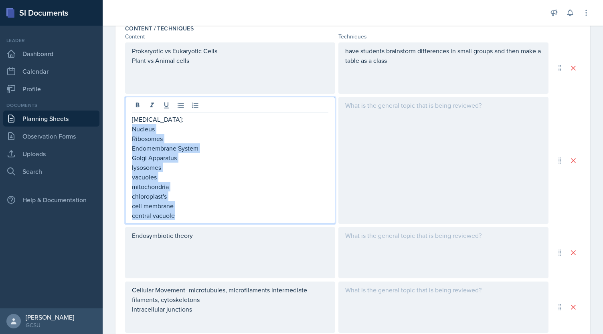
drag, startPoint x: 132, startPoint y: 128, endPoint x: 178, endPoint y: 222, distance: 105.0
click at [179, 222] on div "[MEDICAL_DATA]: Nucleus Ribosomes Endomembrane System Golgi Apparatus lysosomes…" at bounding box center [230, 160] width 210 height 127
copy div "Nucleus Ribosomes Endomembrane System Golgi Apparatus lysosomes vacuoles mitoch…"
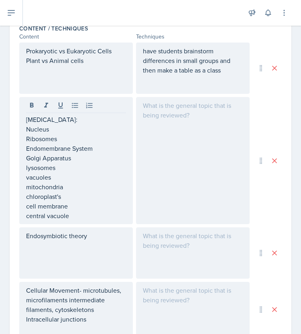
drag, startPoint x: 176, startPoint y: 149, endPoint x: 178, endPoint y: 144, distance: 6.0
click at [176, 149] on div at bounding box center [192, 160] width 113 height 127
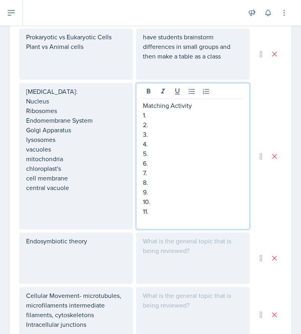
click at [161, 117] on p "1." at bounding box center [193, 115] width 100 height 10
click at [164, 125] on p "2." at bounding box center [193, 125] width 100 height 10
click at [157, 133] on p "3." at bounding box center [193, 134] width 100 height 10
click at [168, 160] on p "6." at bounding box center [193, 163] width 100 height 10
click at [151, 136] on p "3." at bounding box center [193, 134] width 100 height 10
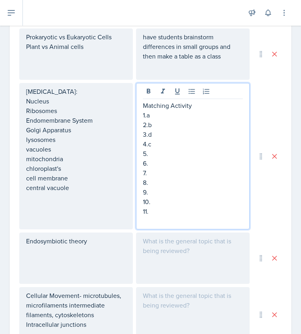
click at [155, 121] on p "2.b" at bounding box center [193, 125] width 100 height 10
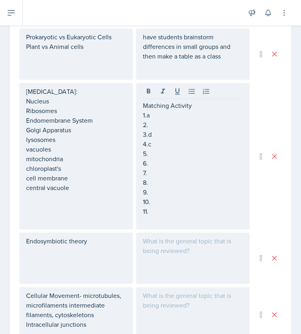
click at [152, 117] on p "1.a" at bounding box center [193, 115] width 100 height 10
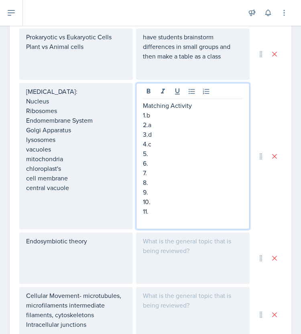
click at [174, 139] on p "4.c" at bounding box center [193, 144] width 100 height 10
click at [172, 129] on p "3." at bounding box center [193, 134] width 100 height 10
click at [157, 135] on p "3." at bounding box center [193, 134] width 100 height 10
click at [172, 110] on p "1.b" at bounding box center [193, 115] width 100 height 10
click at [155, 133] on p "3." at bounding box center [193, 134] width 100 height 10
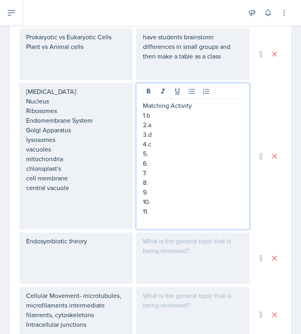
click at [154, 149] on p "5." at bounding box center [193, 154] width 100 height 10
click at [154, 163] on p "6." at bounding box center [193, 163] width 100 height 10
click at [150, 162] on p "6." at bounding box center [193, 163] width 100 height 10
click at [159, 200] on p "10." at bounding box center [193, 202] width 100 height 10
click at [154, 212] on p "11." at bounding box center [193, 211] width 100 height 10
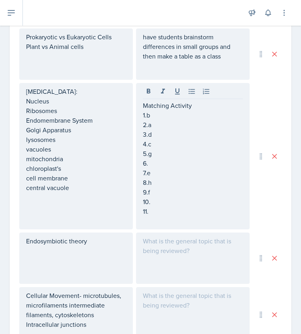
click at [149, 163] on p "6." at bounding box center [193, 163] width 100 height 10
click at [152, 202] on p "10." at bounding box center [193, 202] width 100 height 10
click at [156, 183] on p "8.h" at bounding box center [193, 183] width 100 height 10
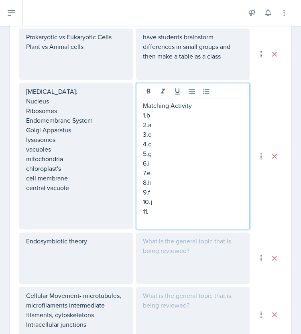
click at [173, 204] on p "10.j" at bounding box center [193, 202] width 100 height 10
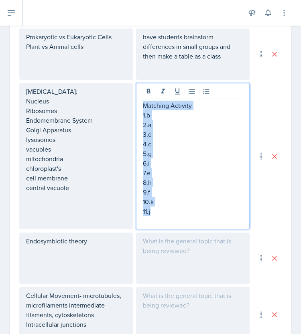
drag, startPoint x: 153, startPoint y: 210, endPoint x: 132, endPoint y: 103, distance: 109.6
click at [132, 103] on div "[MEDICAL_DATA]: Nucleus Ribosomes Endomembrane System Golgi Apparatus lysosomes…" at bounding box center [134, 156] width 230 height 146
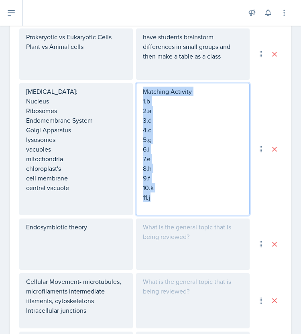
scroll to position [295, 0]
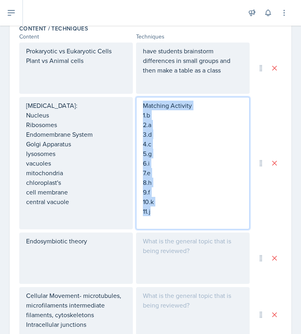
copy div "Matching Activity 1.b 2.a 3.d 4.c 5.g 6.i 7.e 8.h 9.f 10.k 11.j"
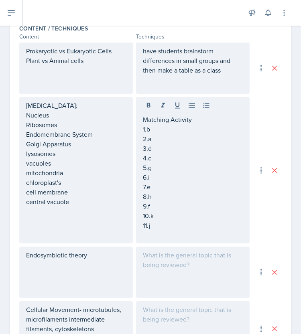
click at [100, 252] on div "Endosymbiotic theory" at bounding box center [75, 271] width 113 height 51
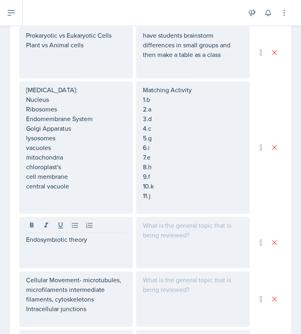
scroll to position [316, 0]
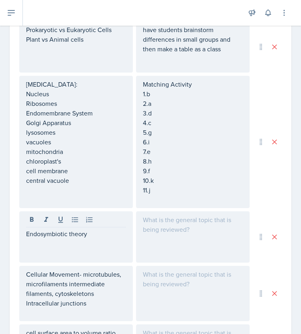
click at [96, 234] on p "Endosymbiotic theory" at bounding box center [76, 234] width 100 height 10
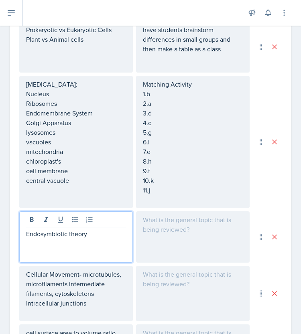
click at [161, 230] on div at bounding box center [192, 236] width 113 height 51
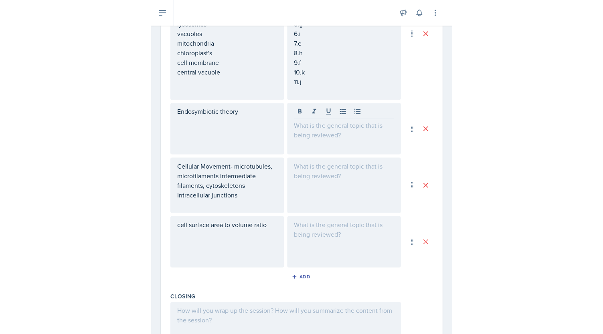
scroll to position [423, 0]
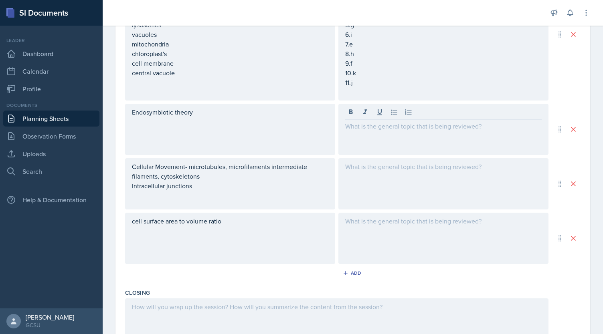
click at [208, 118] on div "Endosymbiotic theory" at bounding box center [230, 129] width 210 height 51
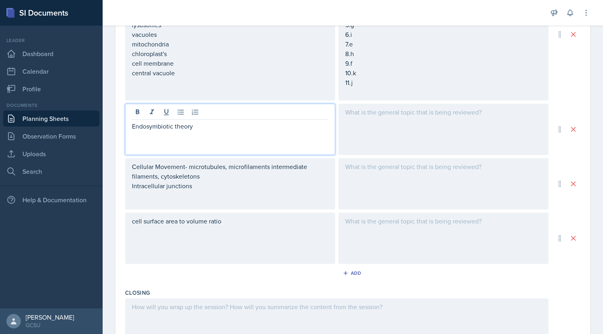
scroll to position [437, 0]
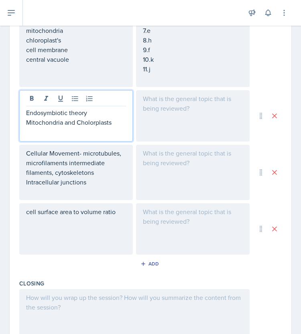
click at [96, 123] on p "Mitochondria and Cholorplasts" at bounding box center [76, 122] width 100 height 10
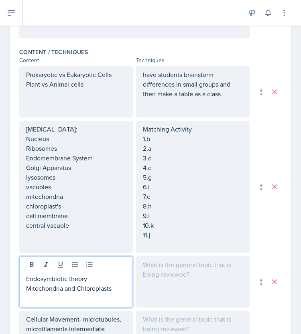
scroll to position [386, 0]
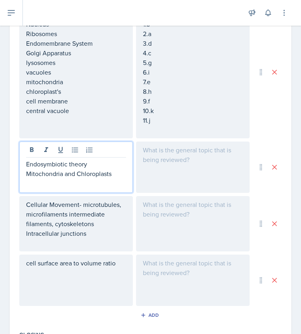
click at [185, 206] on p at bounding box center [193, 205] width 100 height 10
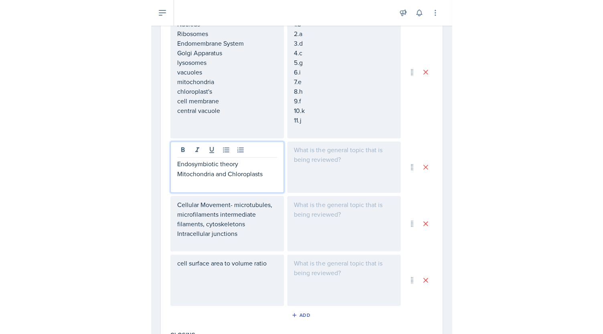
scroll to position [399, 0]
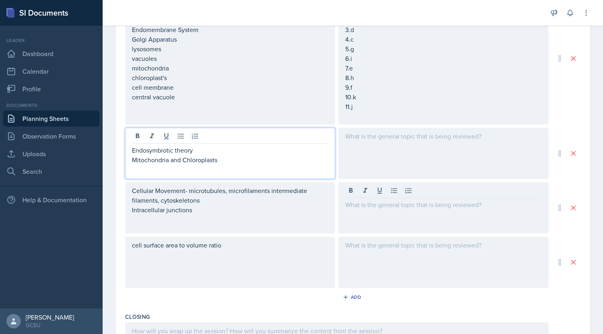
click at [262, 142] on div "Endosymbiotic theory Mitochondria and Chloroplasts" at bounding box center [230, 153] width 210 height 51
click at [373, 155] on div at bounding box center [443, 153] width 210 height 51
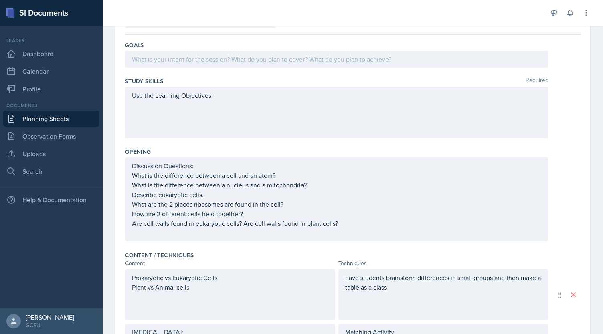
scroll to position [0, 0]
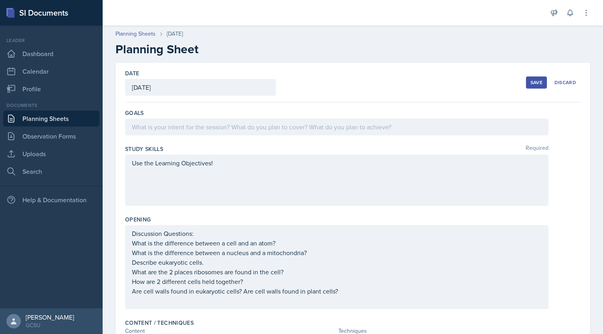
click at [391, 162] on div "Use the Learning Objectives!" at bounding box center [336, 180] width 423 height 51
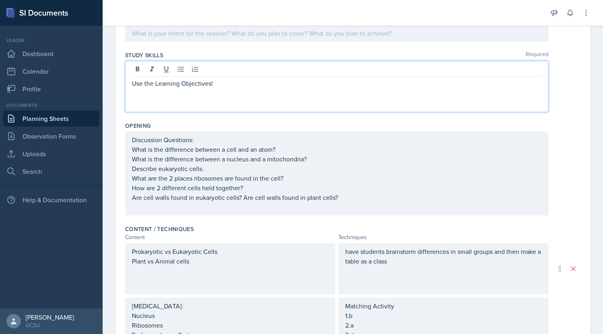
scroll to position [95, 0]
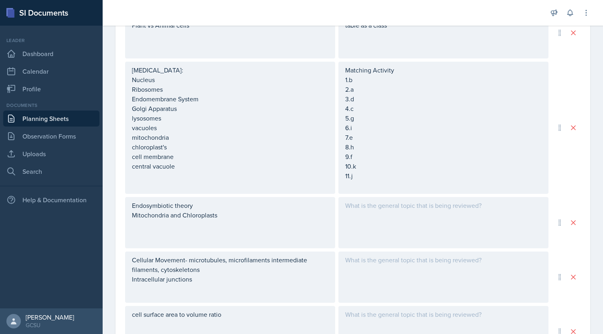
click at [437, 208] on p at bounding box center [443, 206] width 196 height 10
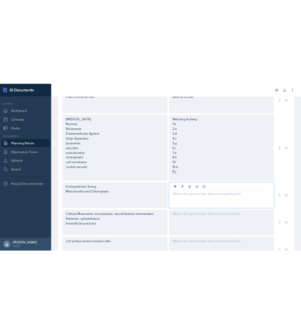
scroll to position [344, 0]
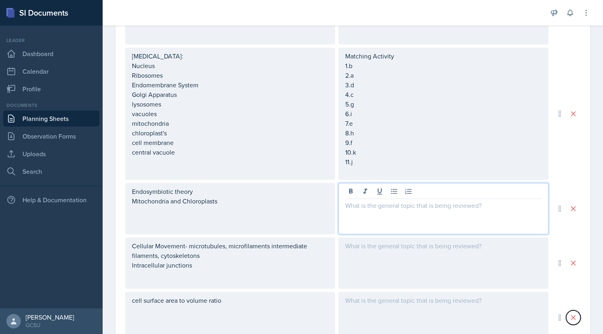
click at [571, 318] on icon at bounding box center [573, 318] width 8 height 8
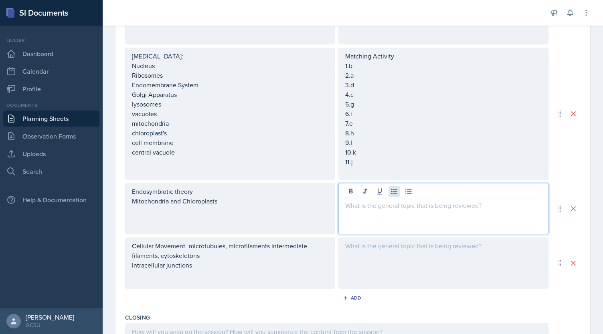
click at [387, 194] on div at bounding box center [443, 208] width 210 height 51
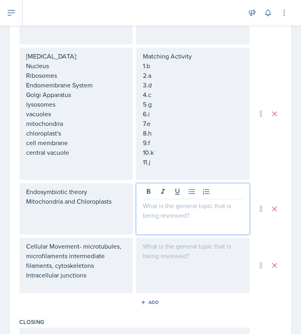
drag, startPoint x: 163, startPoint y: 260, endPoint x: 169, endPoint y: 254, distance: 8.2
click at [168, 255] on div at bounding box center [192, 265] width 113 height 55
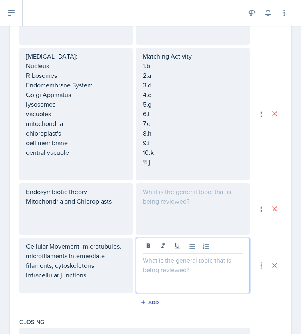
scroll to position [357, 0]
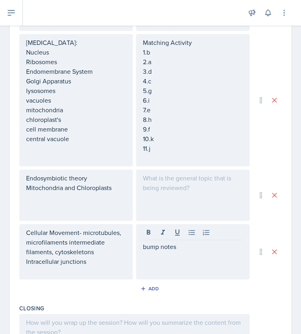
click at [174, 196] on div at bounding box center [192, 195] width 113 height 51
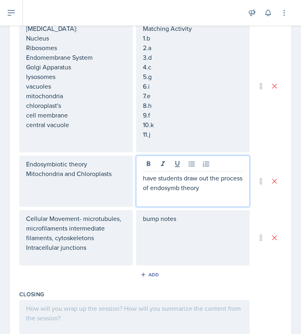
click at [185, 184] on p "have students draw out the process of endosymb theory" at bounding box center [193, 182] width 100 height 19
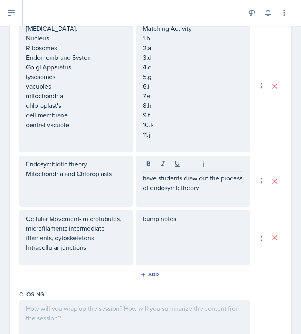
drag, startPoint x: 185, startPoint y: 184, endPoint x: 173, endPoint y: 196, distance: 17.0
click at [173, 196] on div "have students draw out the process of endosymb theory" at bounding box center [192, 180] width 113 height 51
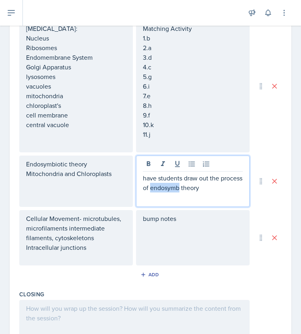
drag, startPoint x: 200, startPoint y: 187, endPoint x: 204, endPoint y: 190, distance: 5.8
click at [200, 187] on p "have students draw out the process of endosymb theory" at bounding box center [193, 182] width 100 height 19
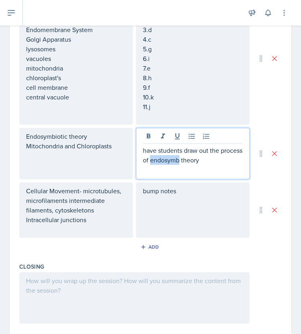
scroll to position [412, 0]
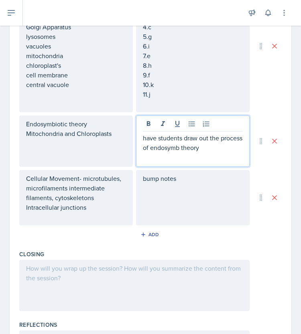
click at [206, 150] on p "have students draw out the process of endosymb theory" at bounding box center [193, 142] width 100 height 19
click at [202, 150] on p "have students draw out the process of endosymb theory" at bounding box center [193, 142] width 100 height 19
click at [197, 149] on p "have students draw out the process of endosymb theory" at bounding box center [193, 142] width 100 height 19
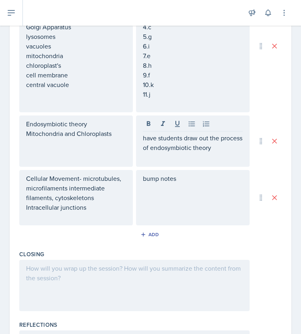
click at [194, 171] on div "bump notes" at bounding box center [192, 197] width 113 height 55
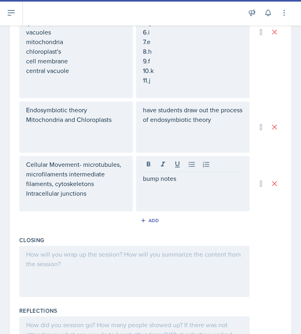
click at [235, 123] on div "have students draw out the process of endosymbiotic theory" at bounding box center [192, 126] width 113 height 51
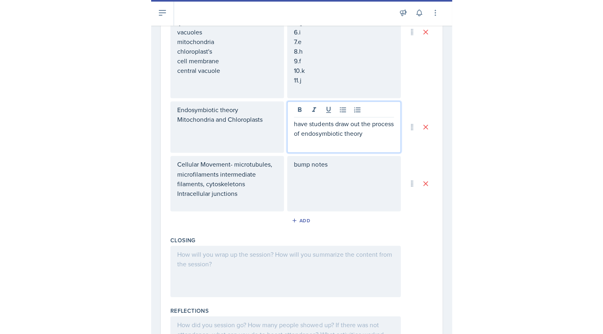
scroll to position [439, 0]
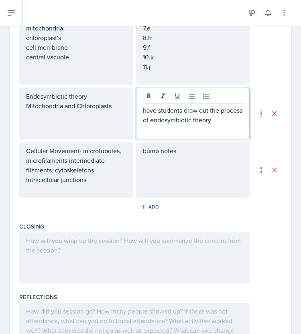
click at [234, 122] on p "have students draw out the process of endosymbiotic theory" at bounding box center [193, 114] width 100 height 19
click at [189, 151] on div "bump notes" at bounding box center [192, 169] width 113 height 55
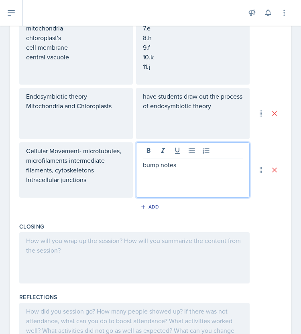
click at [177, 165] on p "bump notes" at bounding box center [193, 165] width 100 height 10
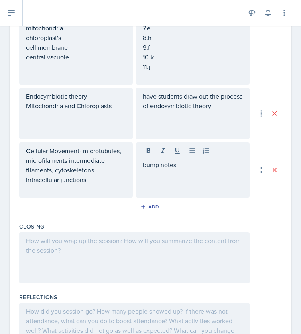
click at [184, 242] on div at bounding box center [134, 257] width 230 height 51
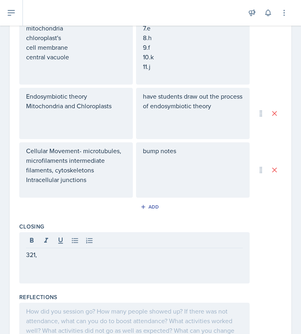
click at [132, 250] on p "321," at bounding box center [134, 255] width 216 height 10
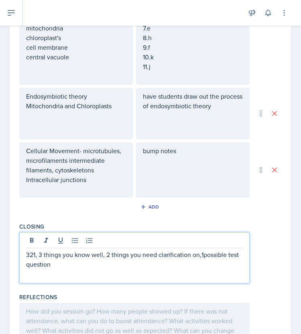
click at [204, 255] on p "321, 3 things you know well, 2 things you need clarification on,1possible test …" at bounding box center [134, 259] width 216 height 19
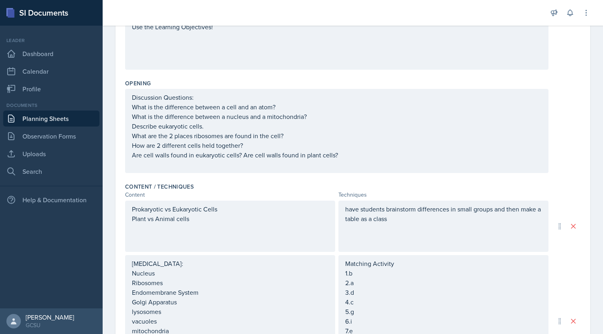
scroll to position [0, 0]
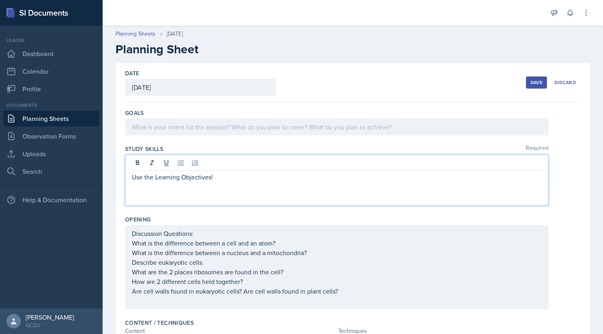
click at [230, 167] on div "Use the Learning Objectives!" at bounding box center [336, 180] width 423 height 51
click at [194, 122] on div at bounding box center [336, 127] width 423 height 17
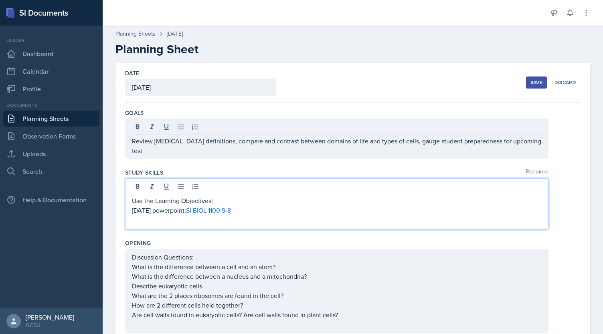
click at [256, 196] on div "Use the Learning Objectives! [DATE] powerpoint; SI BIOL 1100 9-8" at bounding box center [337, 205] width 410 height 19
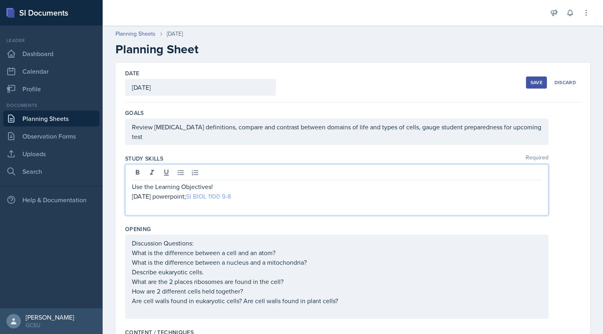
click at [217, 192] on link "SI BIOL 1100 9-8" at bounding box center [208, 196] width 45 height 9
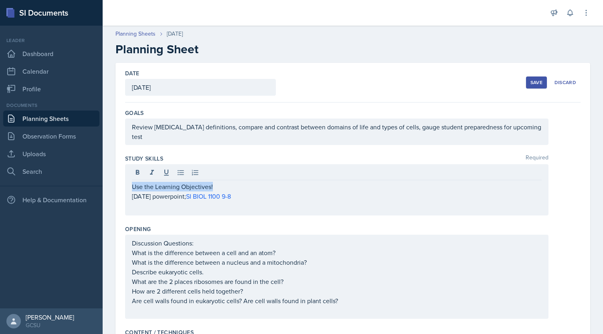
click at [530, 85] on div "Save" at bounding box center [536, 82] width 12 height 6
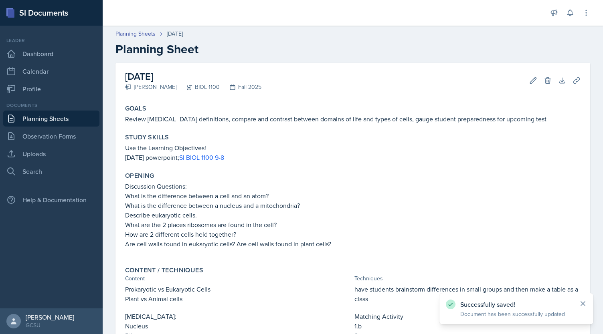
click at [583, 304] on icon at bounding box center [583, 304] width 4 height 4
